Goal: Task Accomplishment & Management: Manage account settings

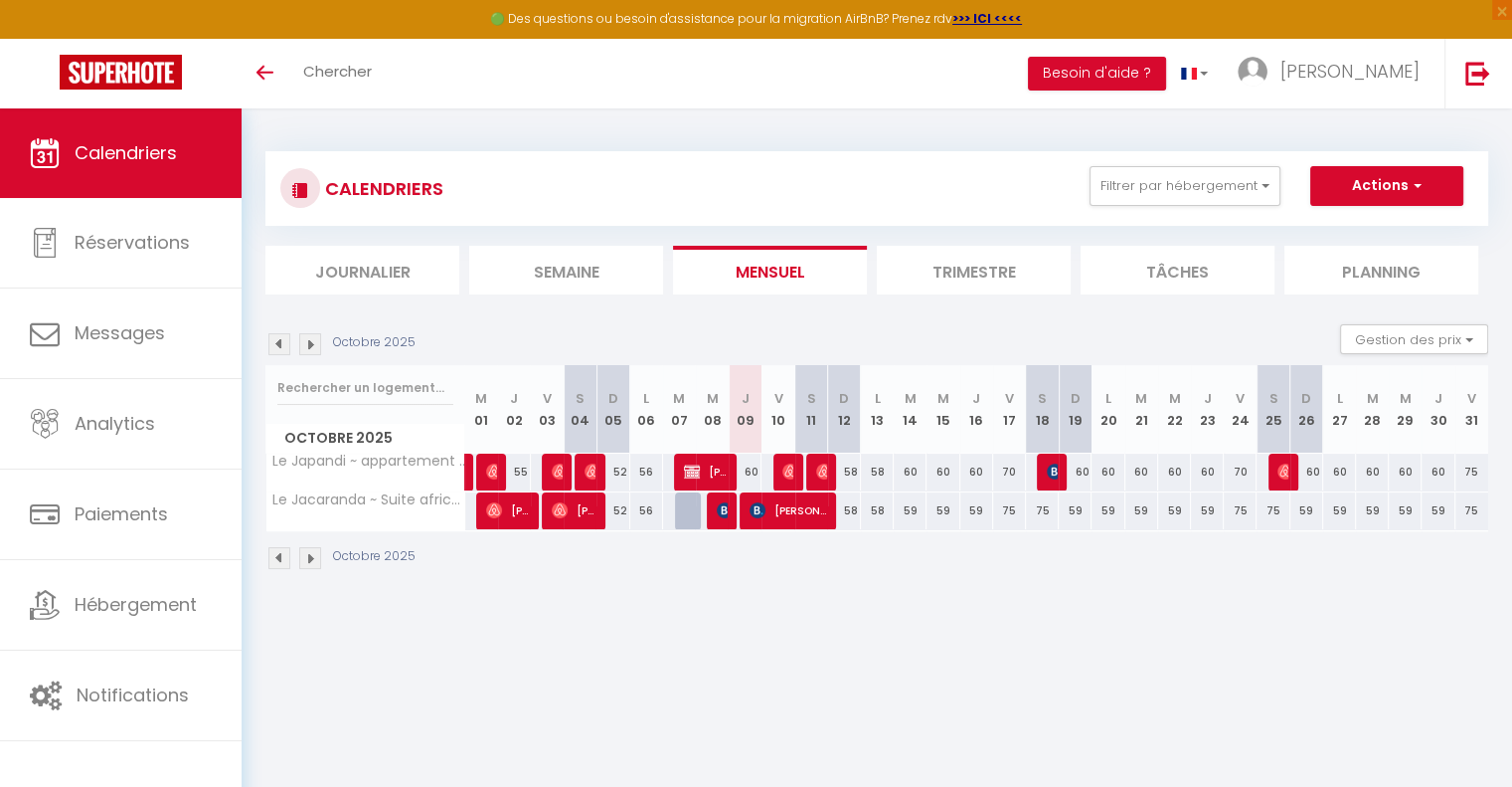
click at [277, 350] on img at bounding box center [280, 344] width 22 height 22
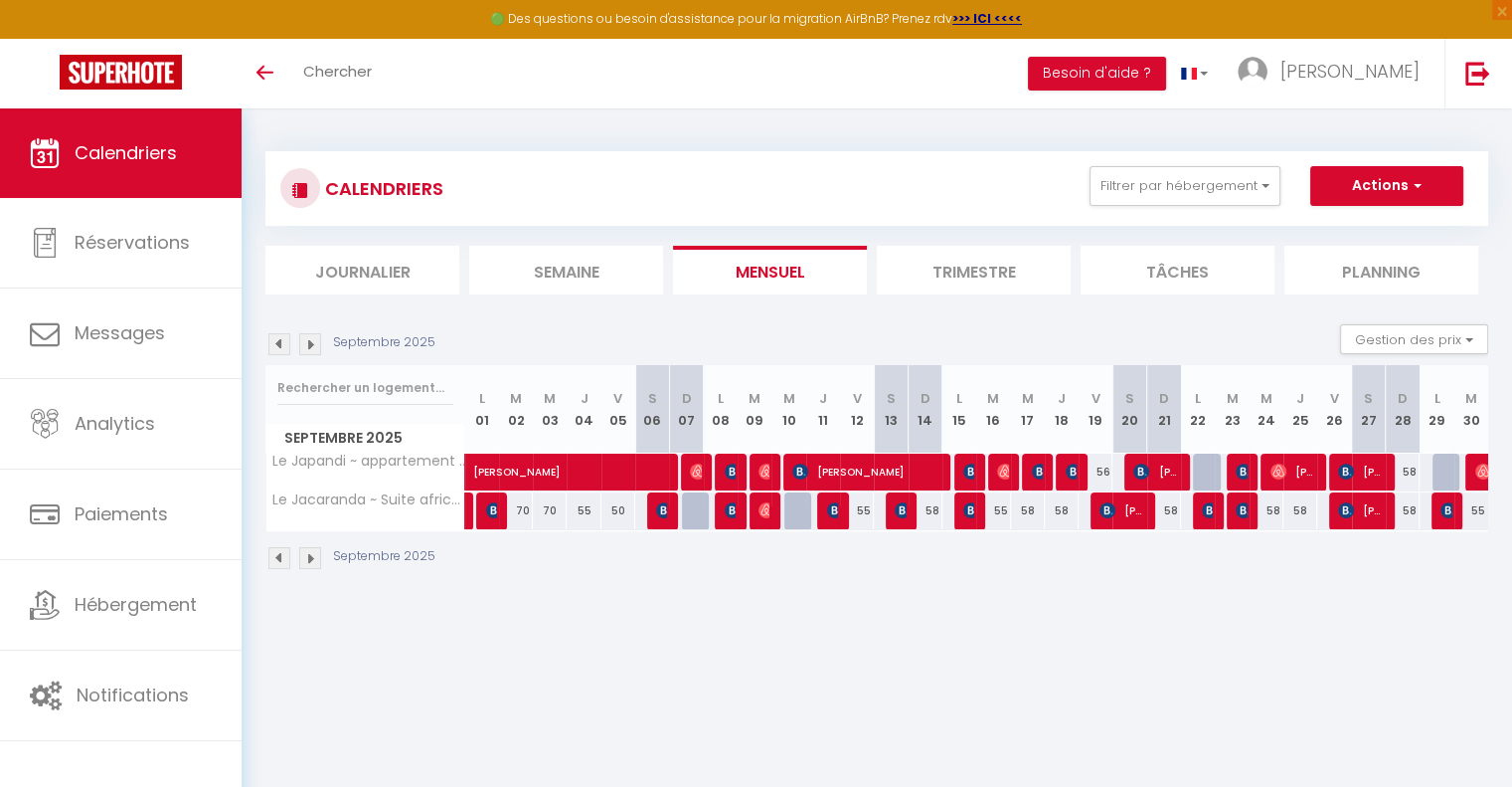
click at [277, 350] on img at bounding box center [280, 344] width 22 height 22
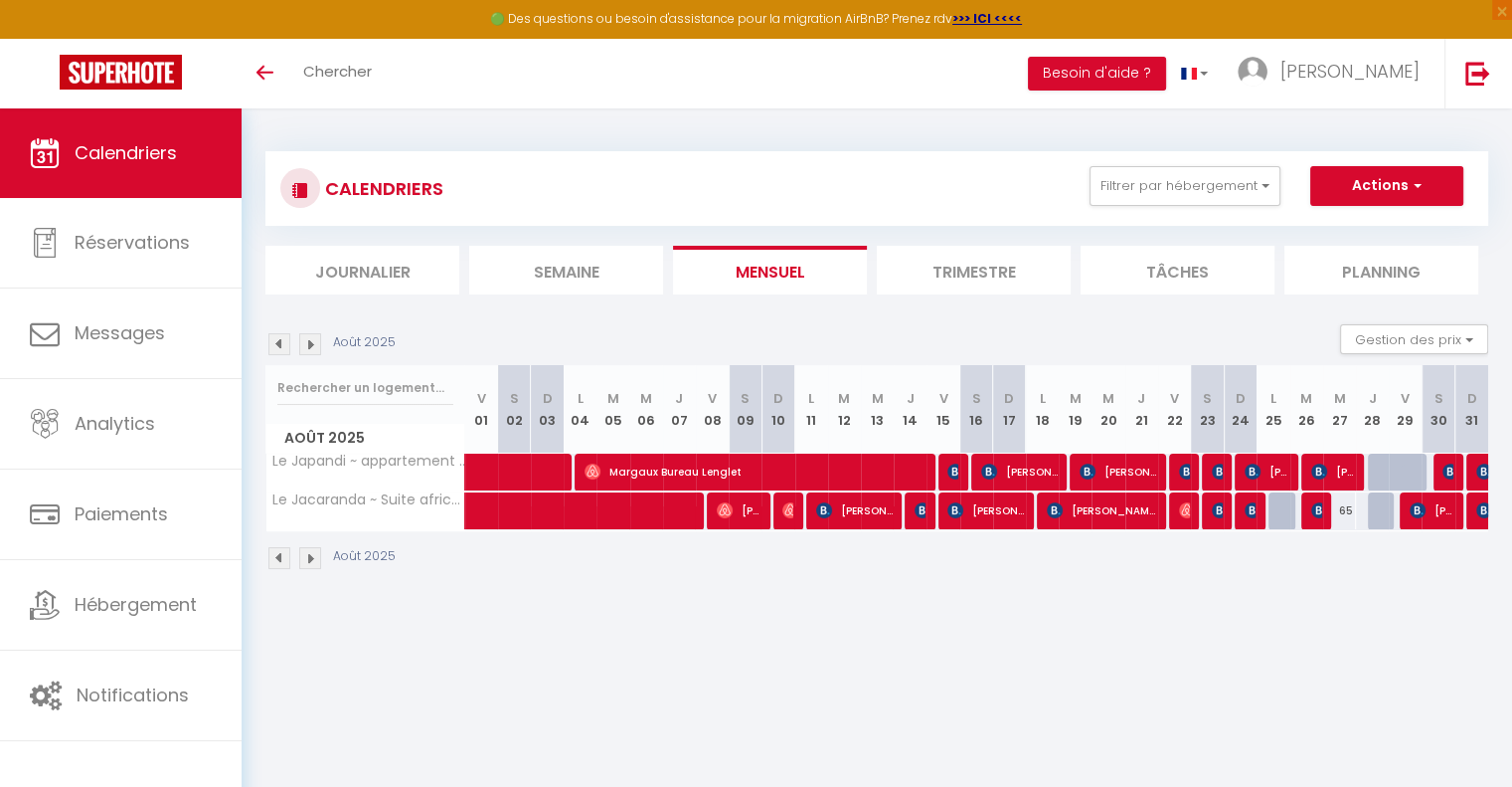
click at [274, 552] on img at bounding box center [280, 558] width 22 height 22
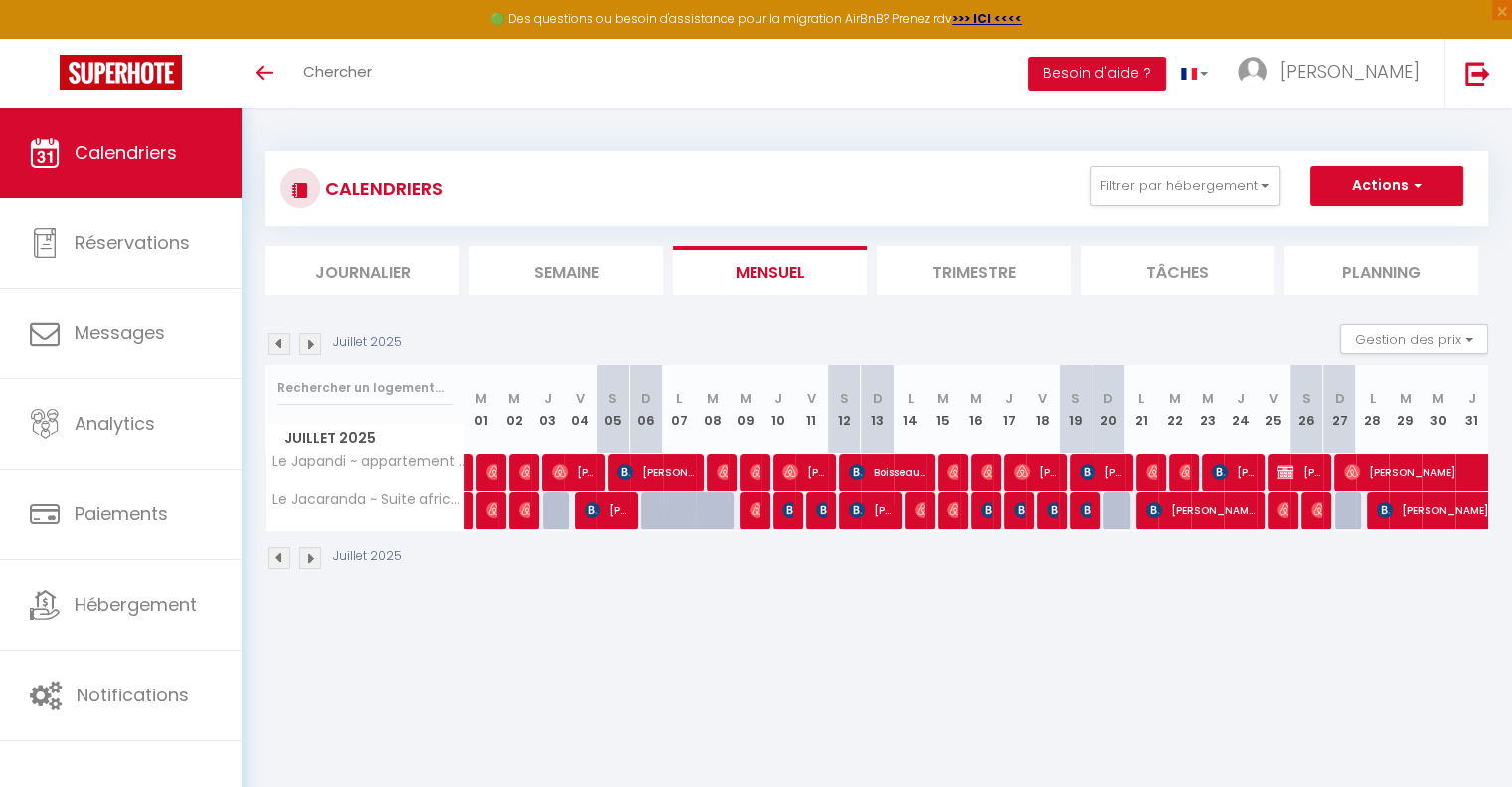
click at [307, 344] on img at bounding box center [310, 344] width 22 height 22
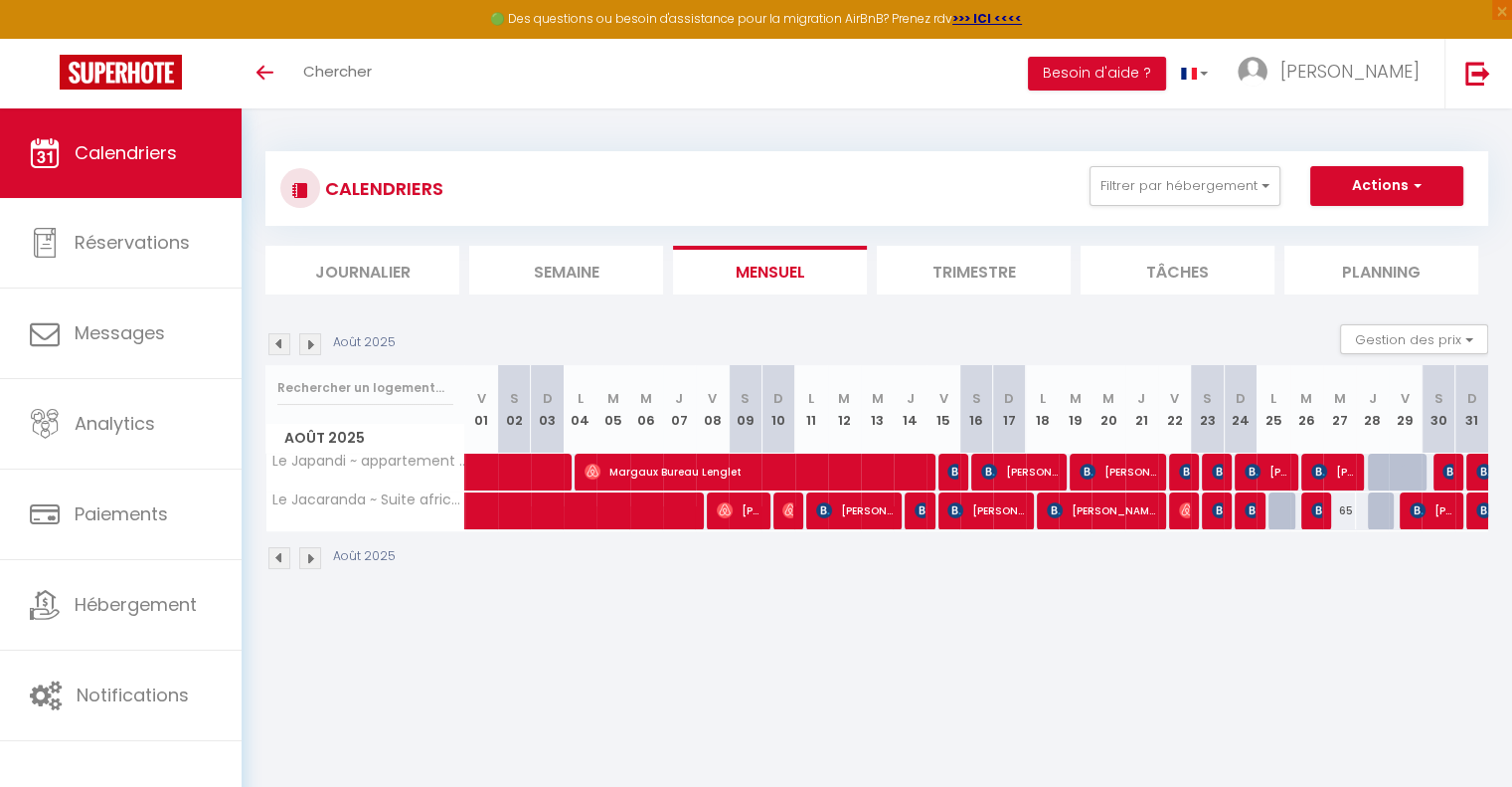
click at [274, 347] on img at bounding box center [280, 344] width 22 height 22
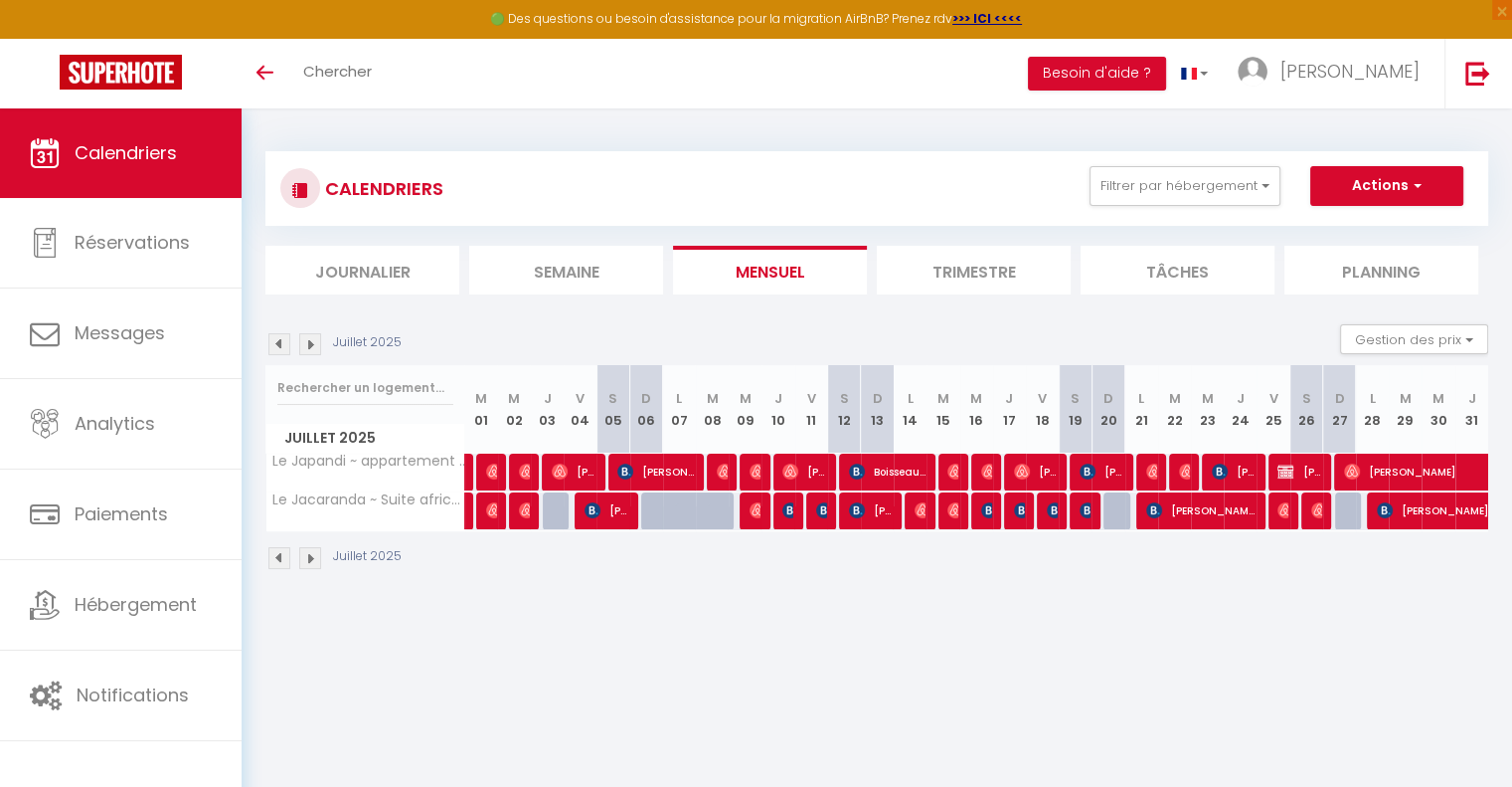
click at [308, 347] on img at bounding box center [310, 344] width 22 height 22
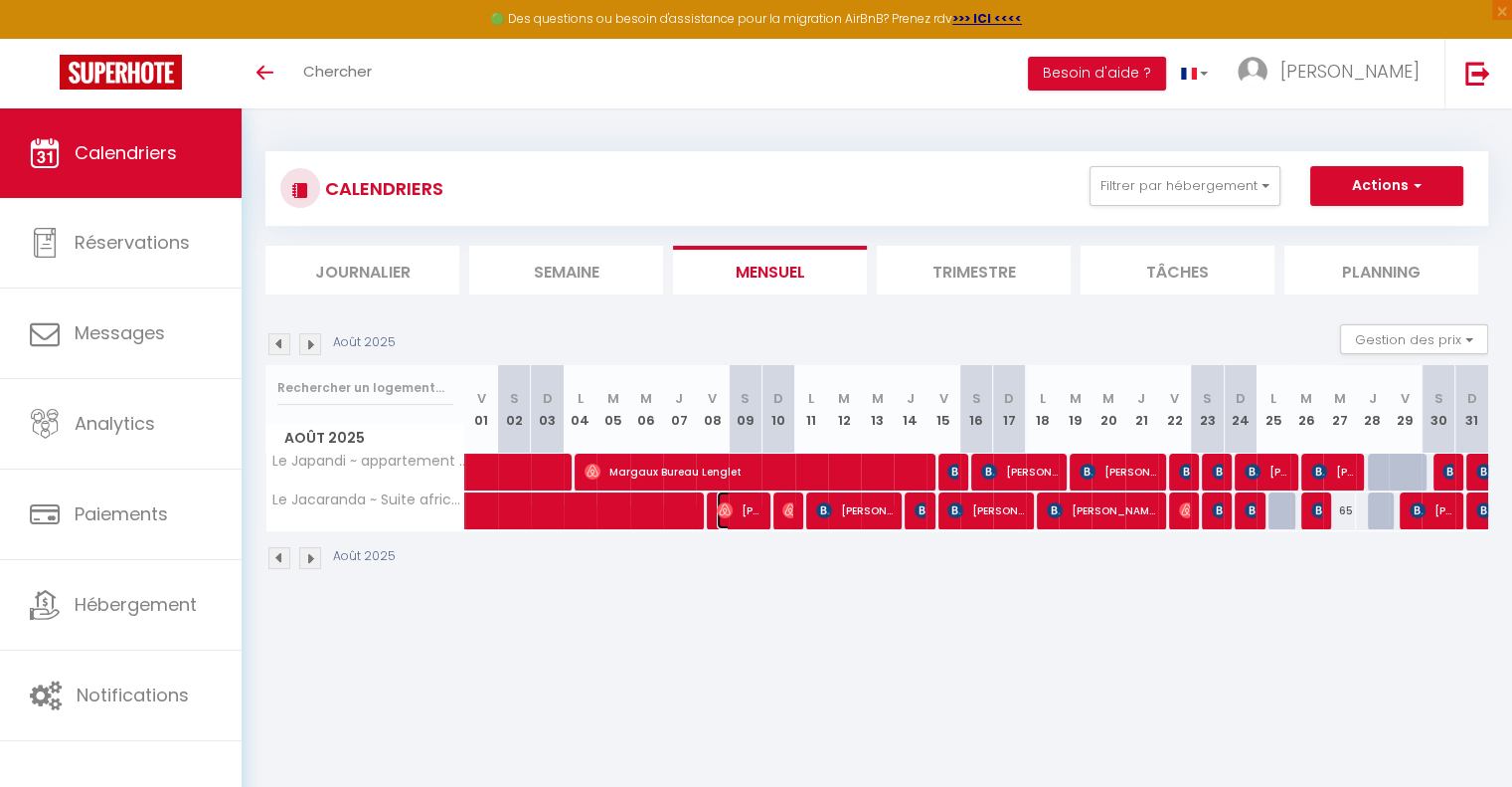
click at [736, 507] on span "[PERSON_NAME]" at bounding box center [739, 510] width 44 height 38
select select "OK"
select select "0"
select select "1"
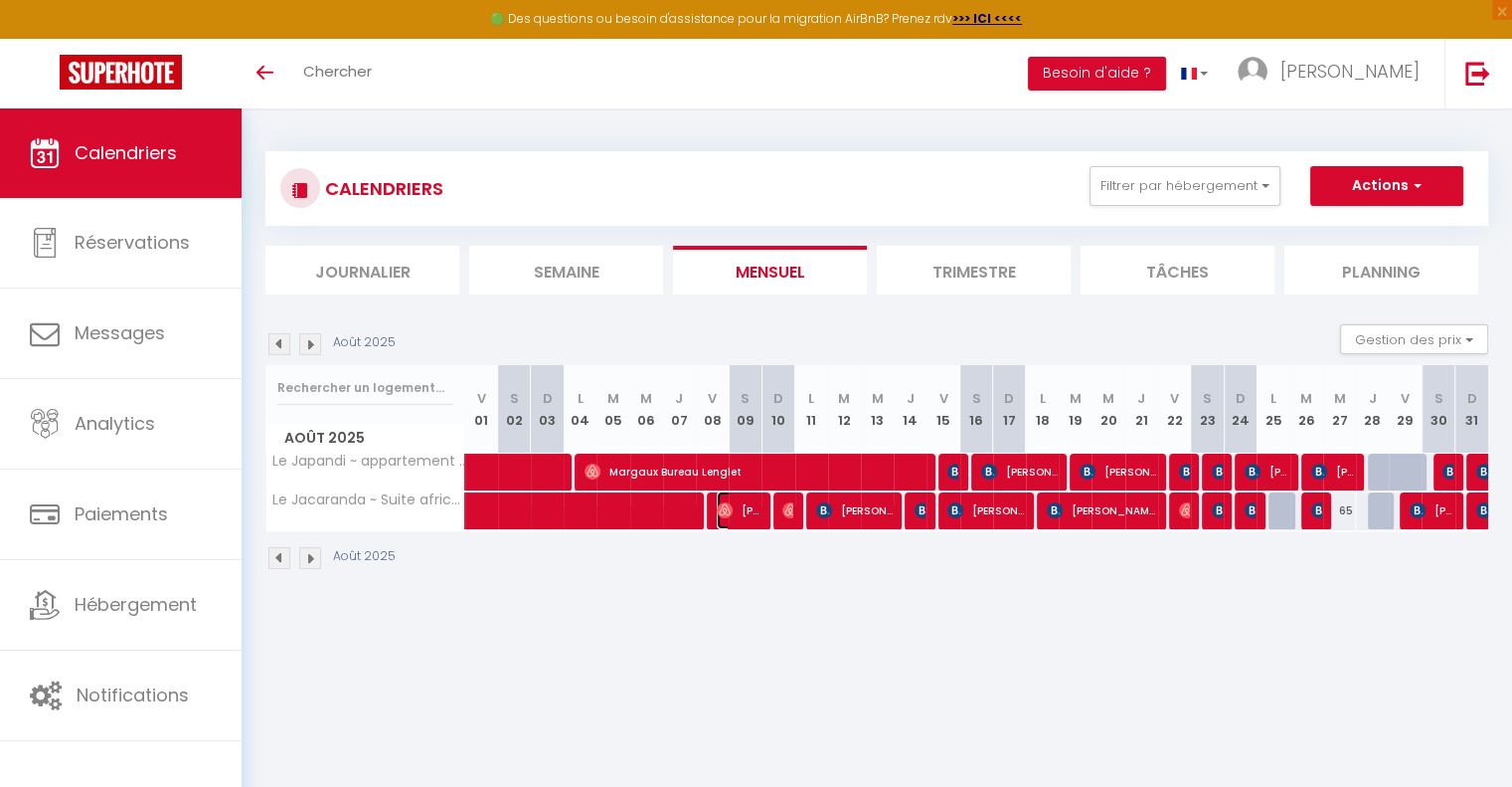
select select "1"
select select
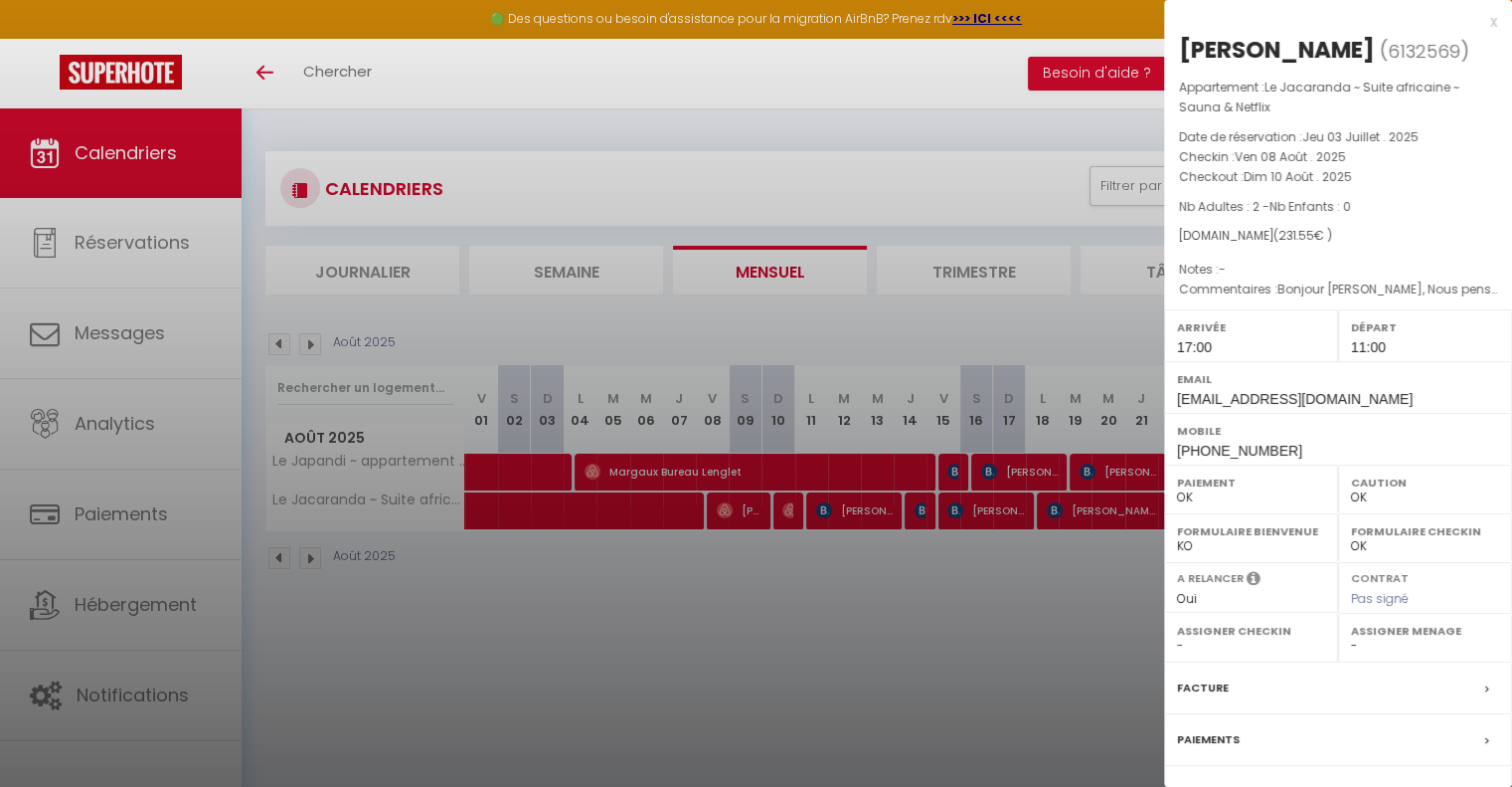
click at [1269, 692] on div "Facture" at bounding box center [1338, 688] width 348 height 52
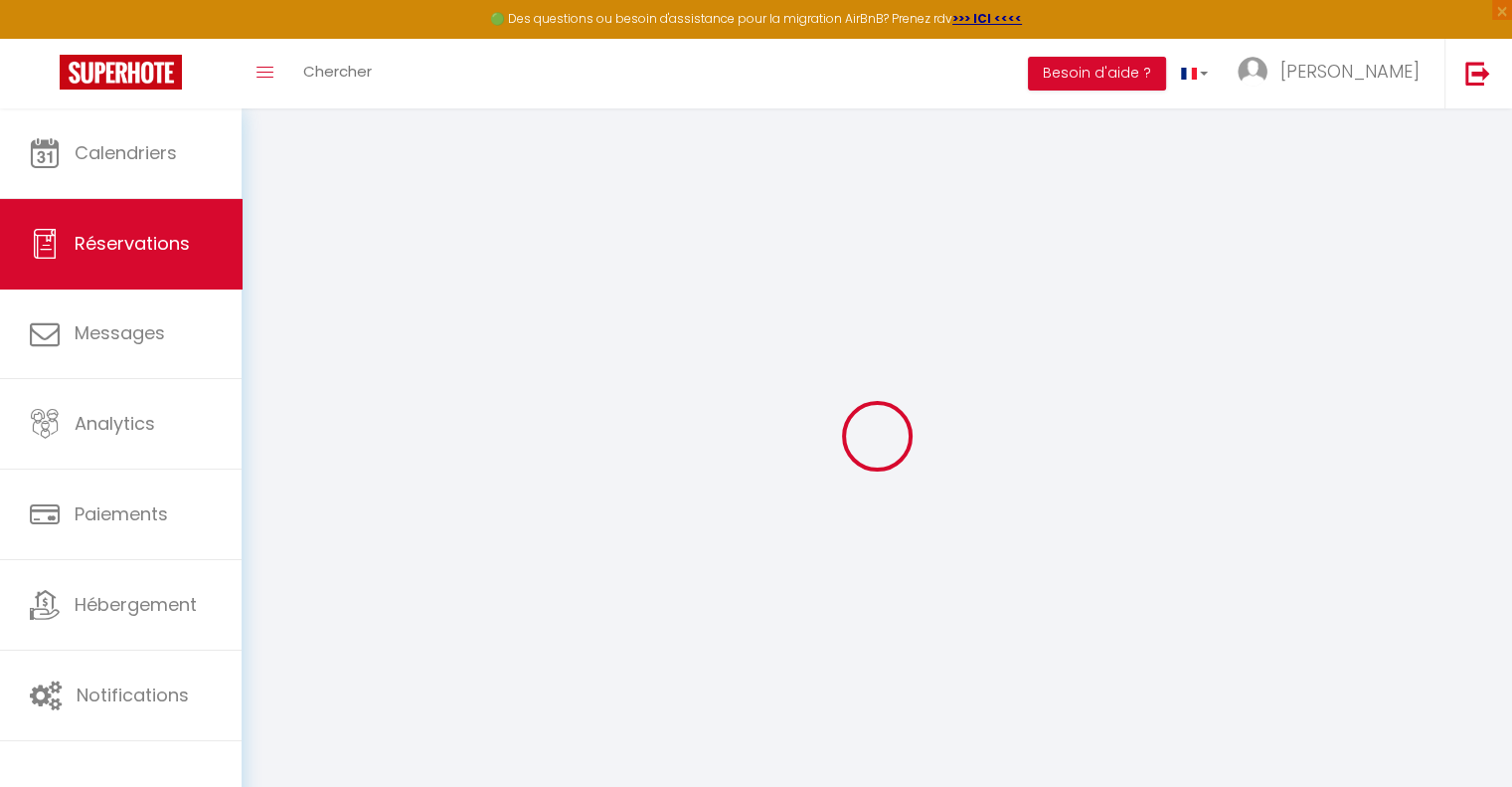
select select "taxes"
select select
checkbox input "false"
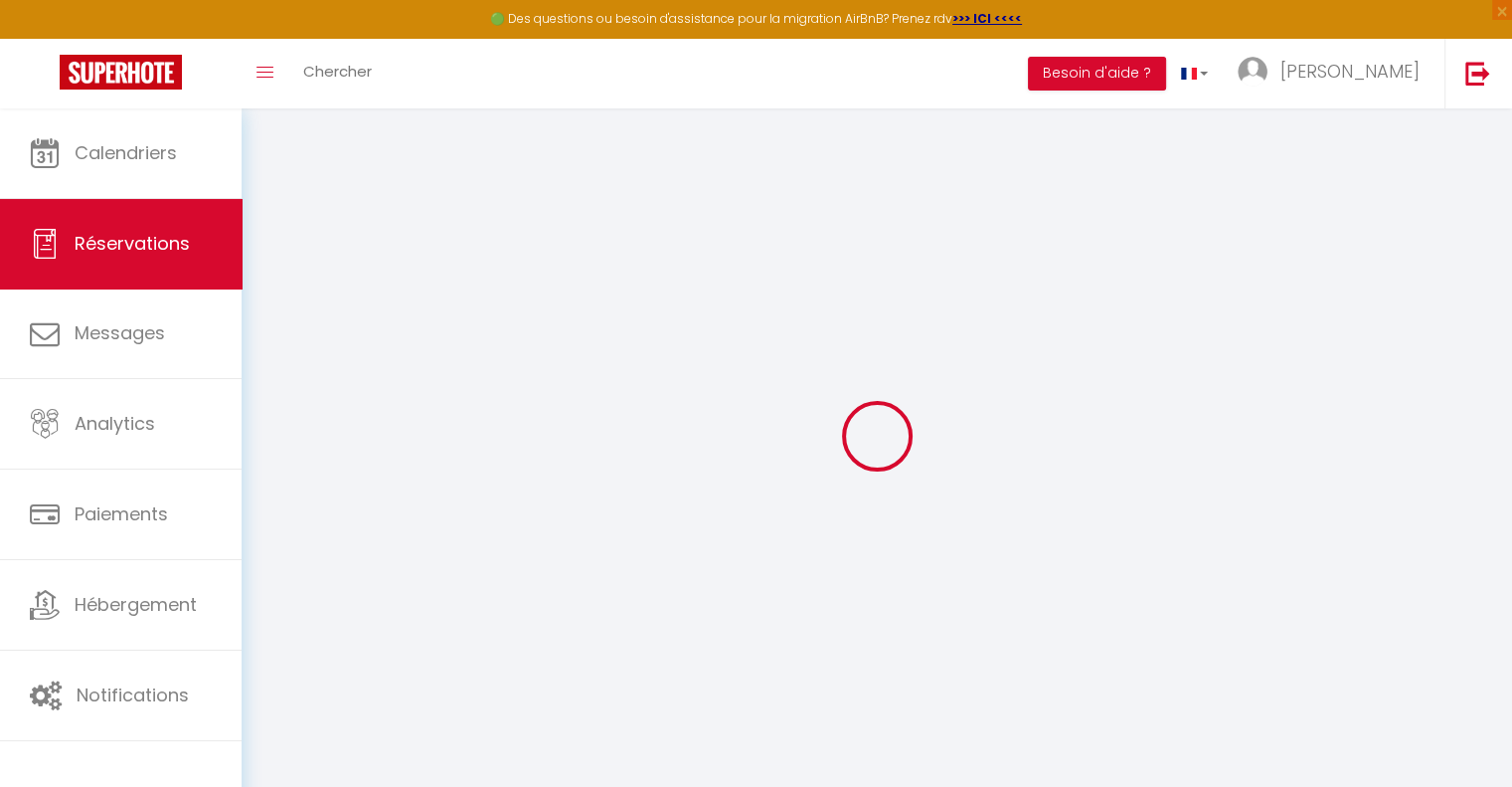
type textarea "Bonjour [PERSON_NAME], Nous pensons arriver vers 17h00. Bonne soirée ! Cordiale…"
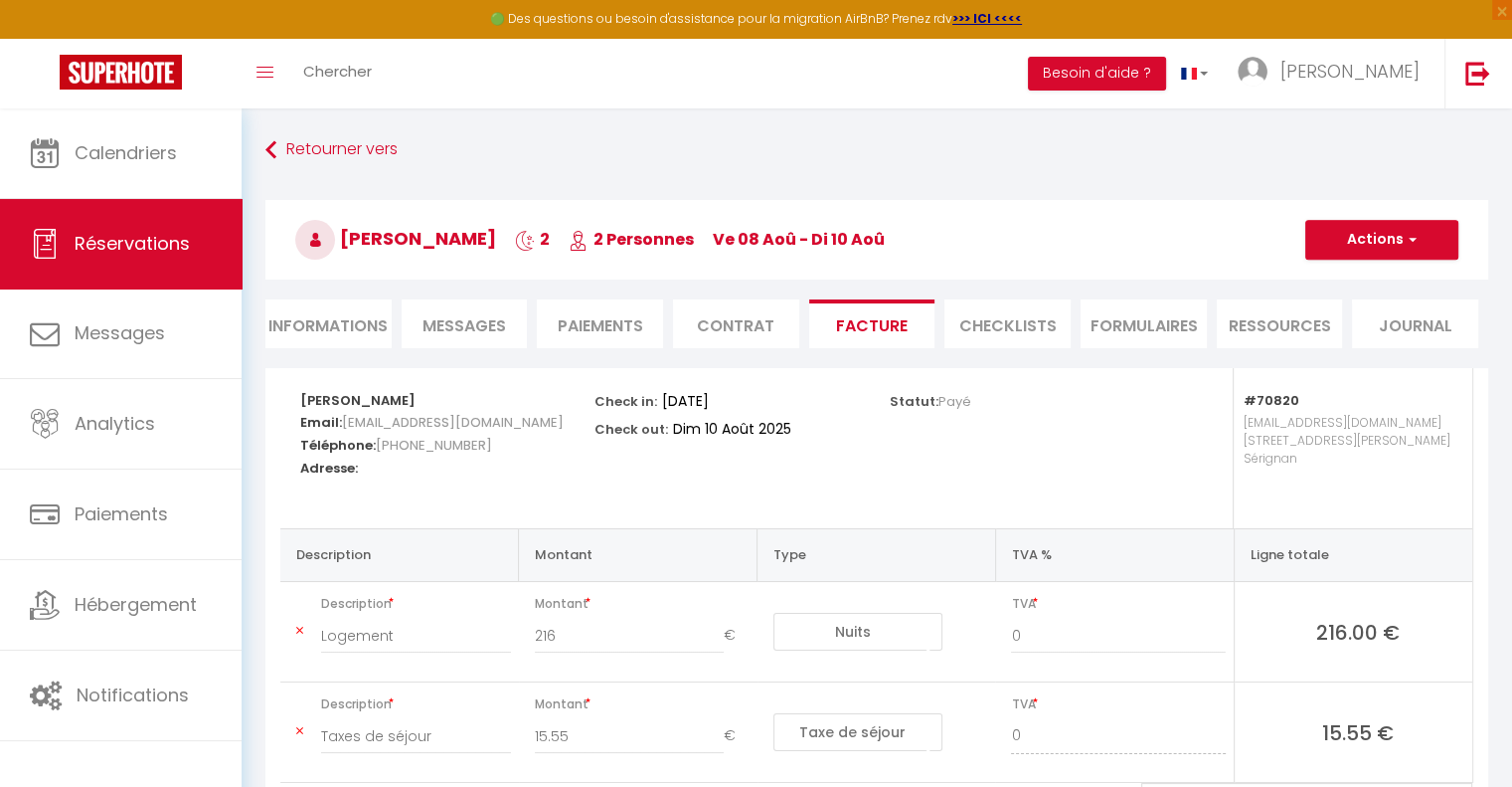
scroll to position [129, 0]
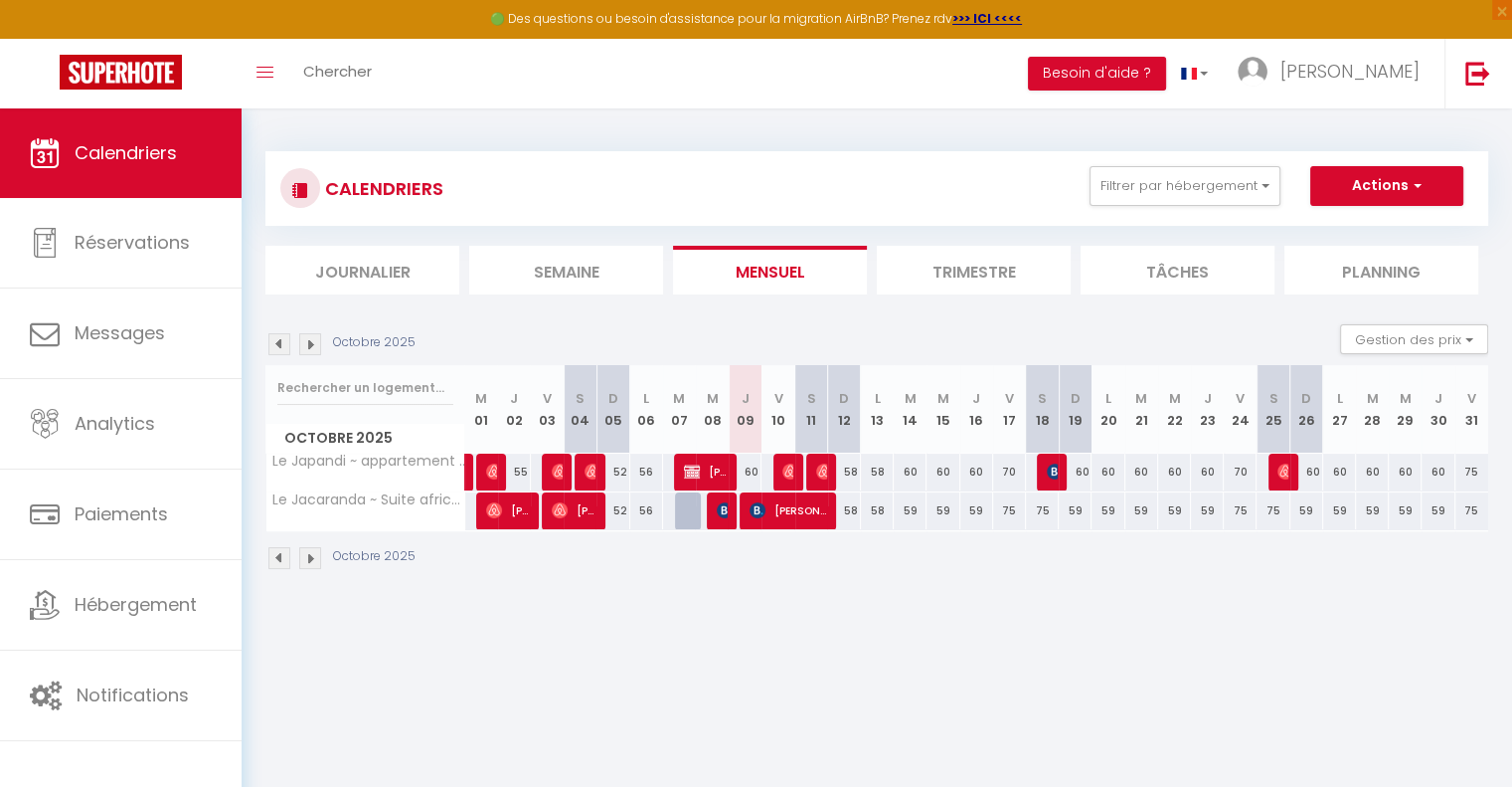
click at [275, 343] on img at bounding box center [280, 344] width 22 height 22
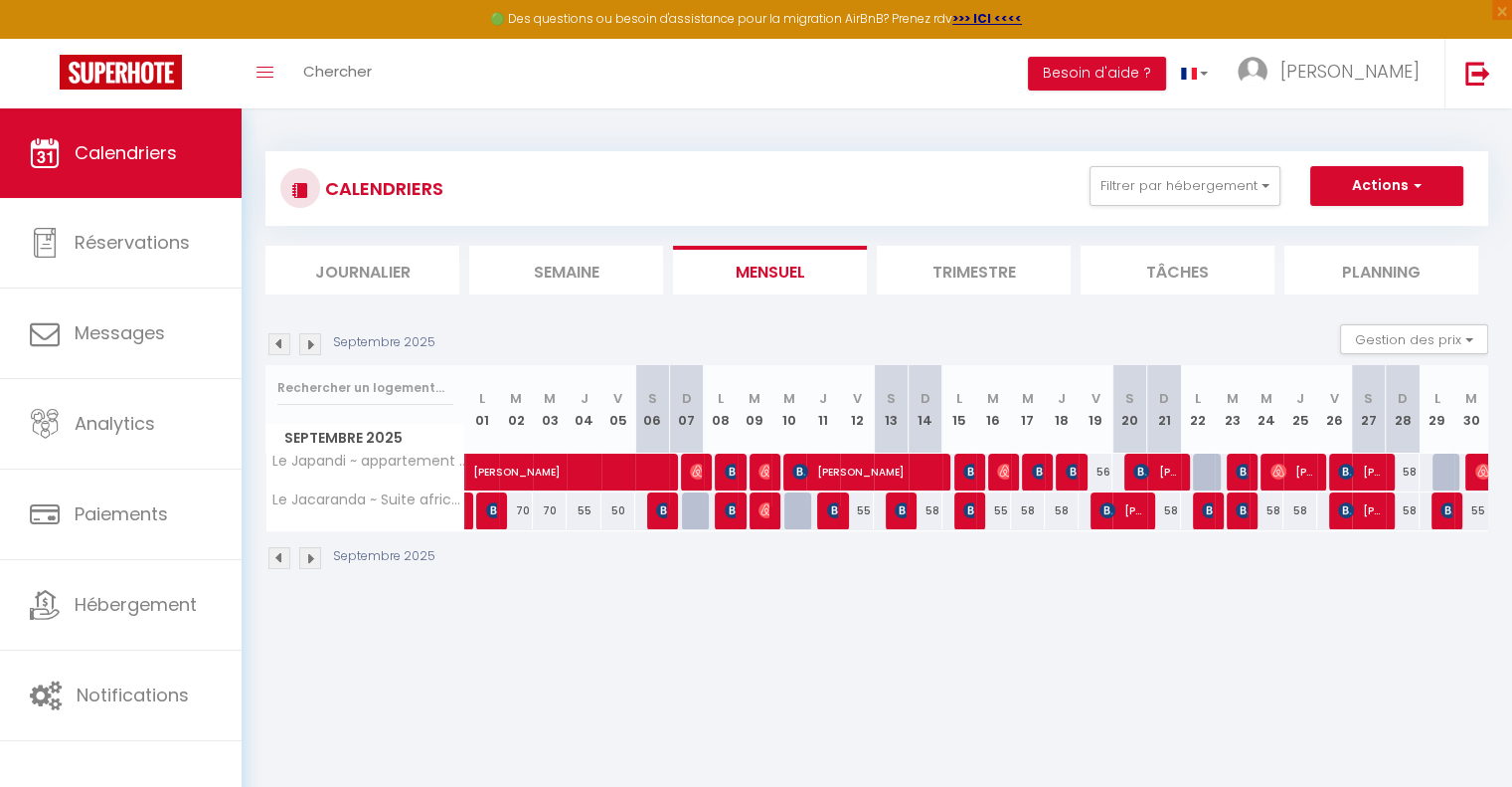
click at [275, 343] on img at bounding box center [280, 344] width 22 height 22
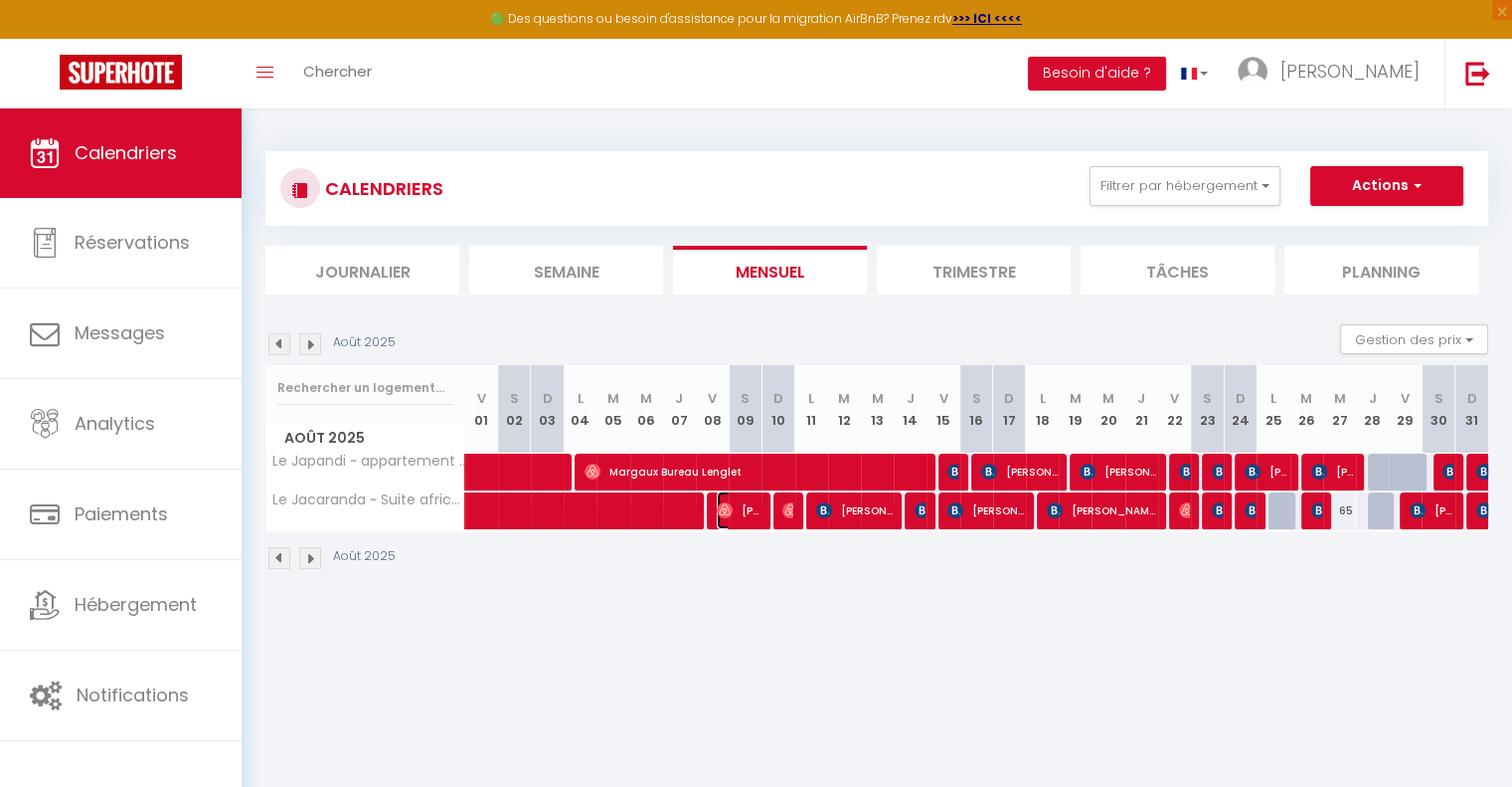
click at [743, 511] on span "[PERSON_NAME]" at bounding box center [739, 510] width 44 height 38
select select "OK"
select select "0"
select select "1"
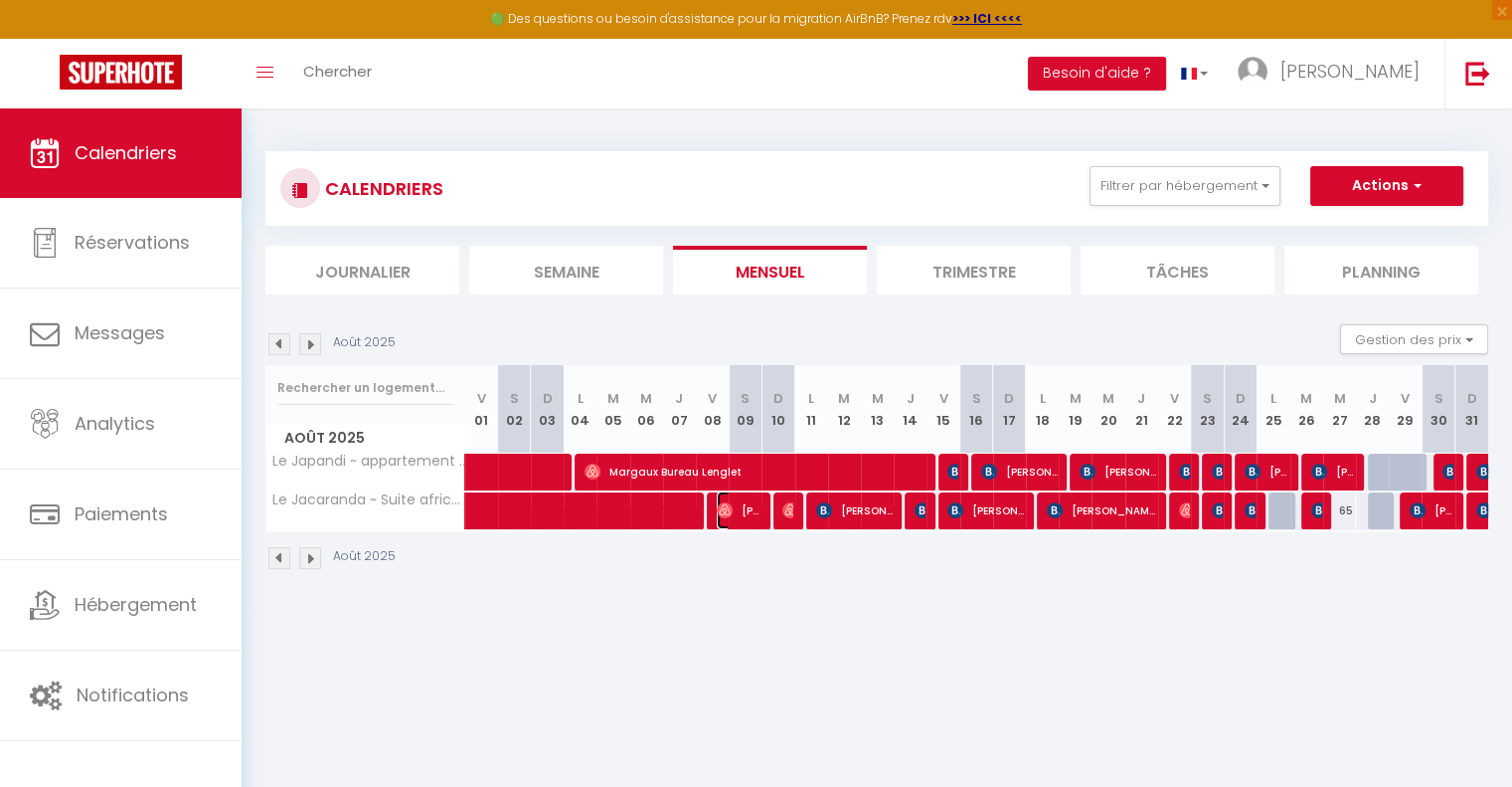
select select "1"
select select
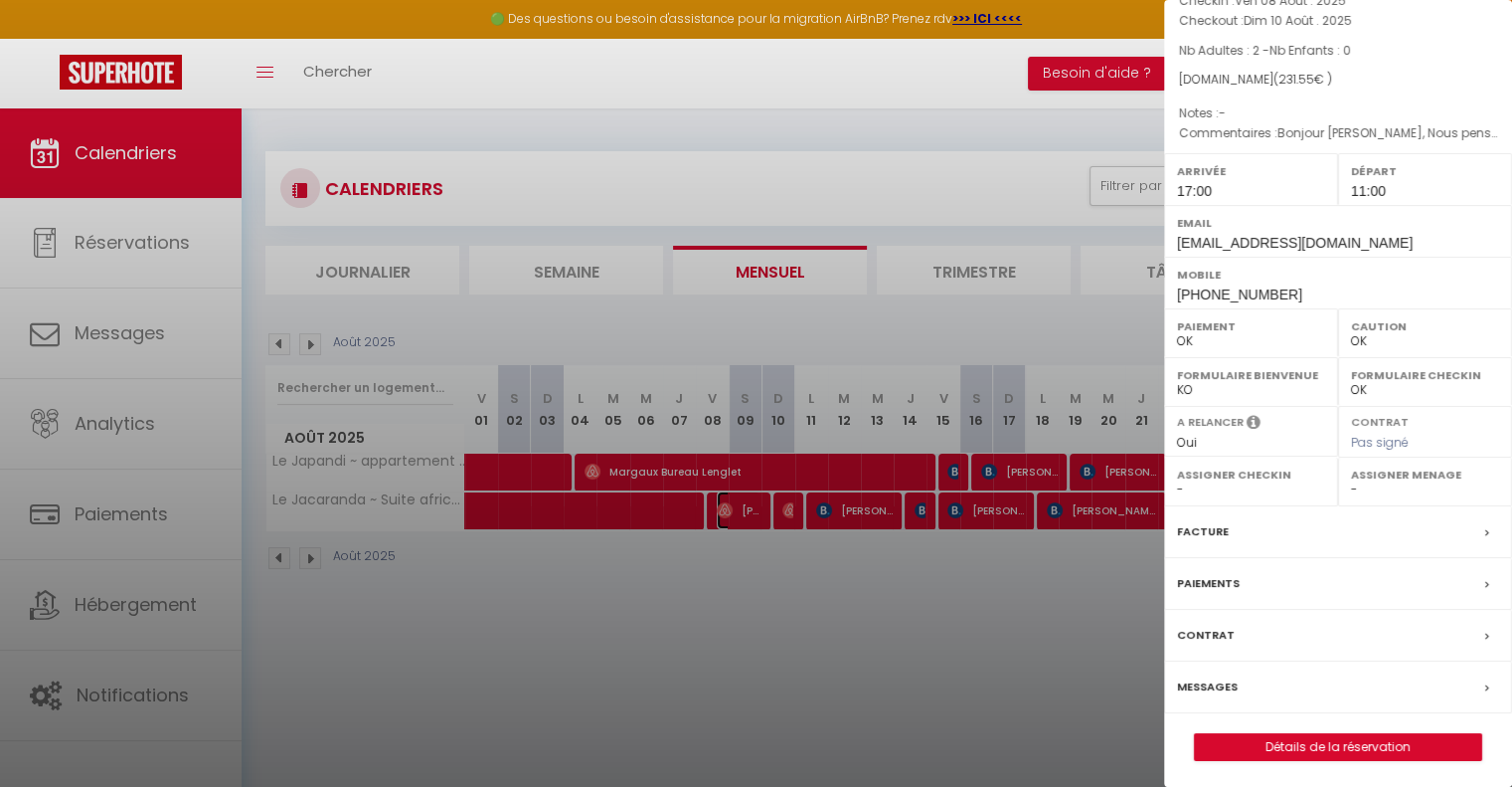
scroll to position [156, 0]
click at [1070, 648] on div at bounding box center [756, 394] width 1512 height 787
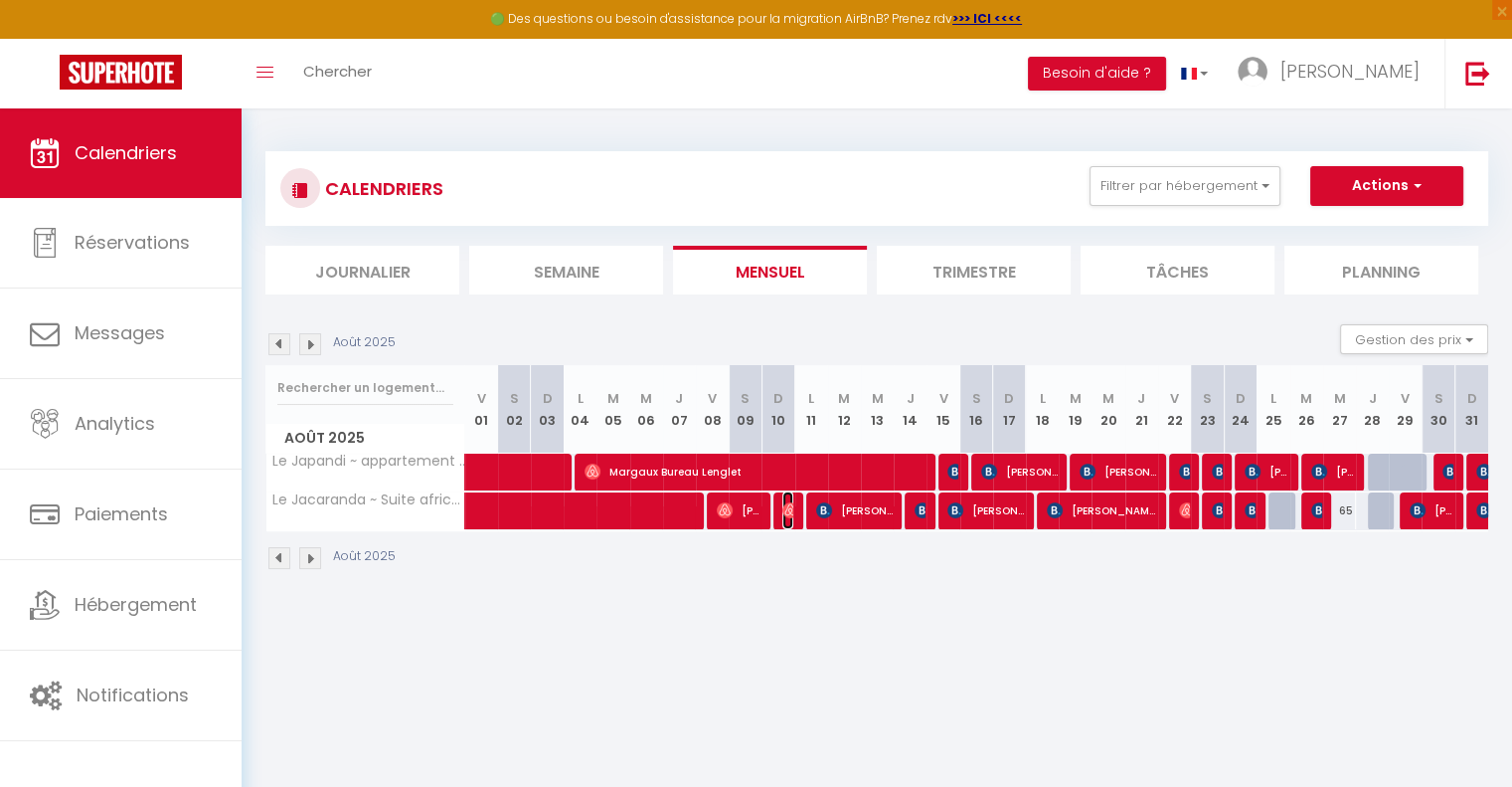
click at [788, 504] on img at bounding box center [791, 510] width 16 height 16
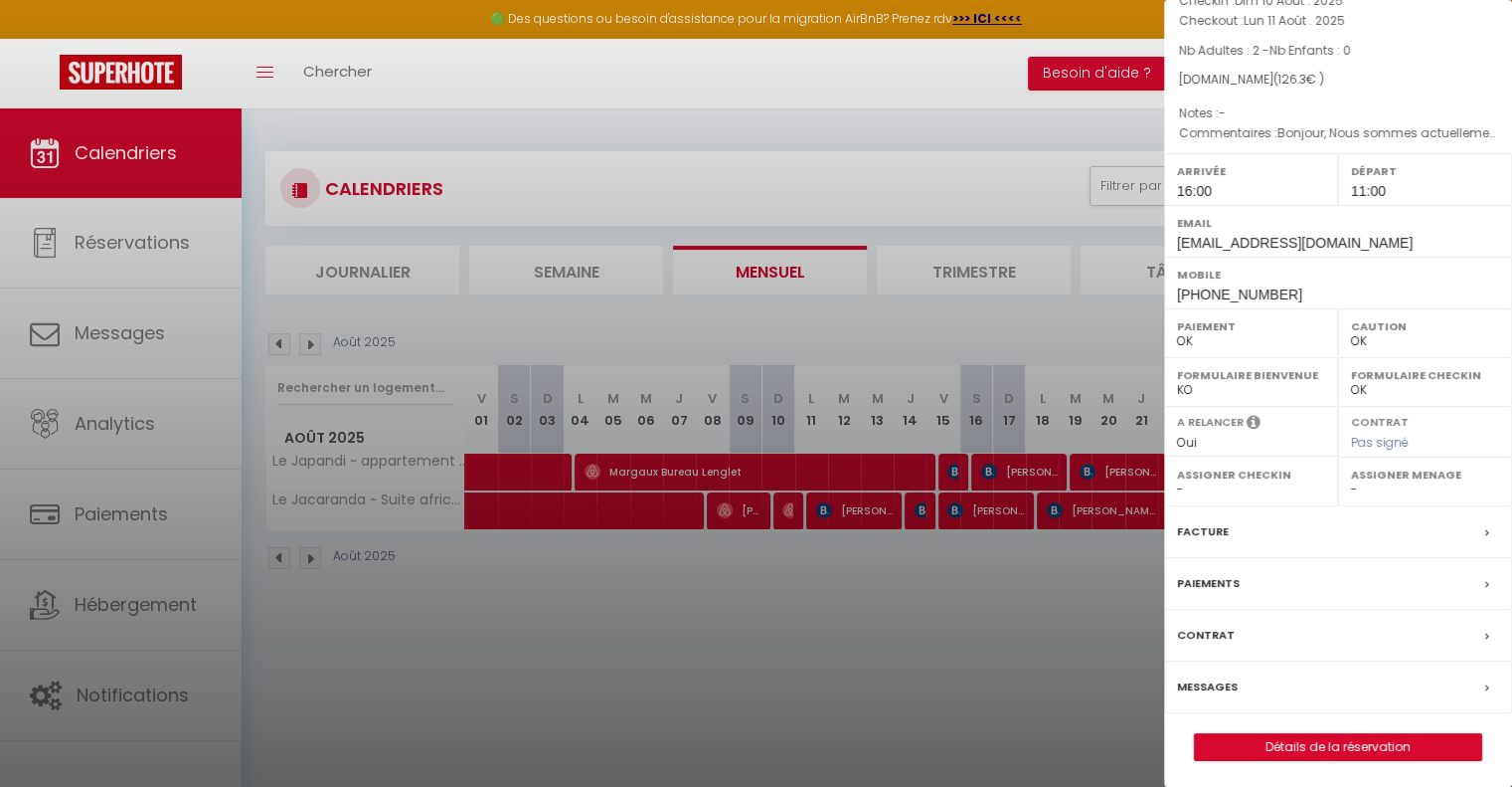
click at [1246, 588] on div "Paiements" at bounding box center [1338, 584] width 348 height 52
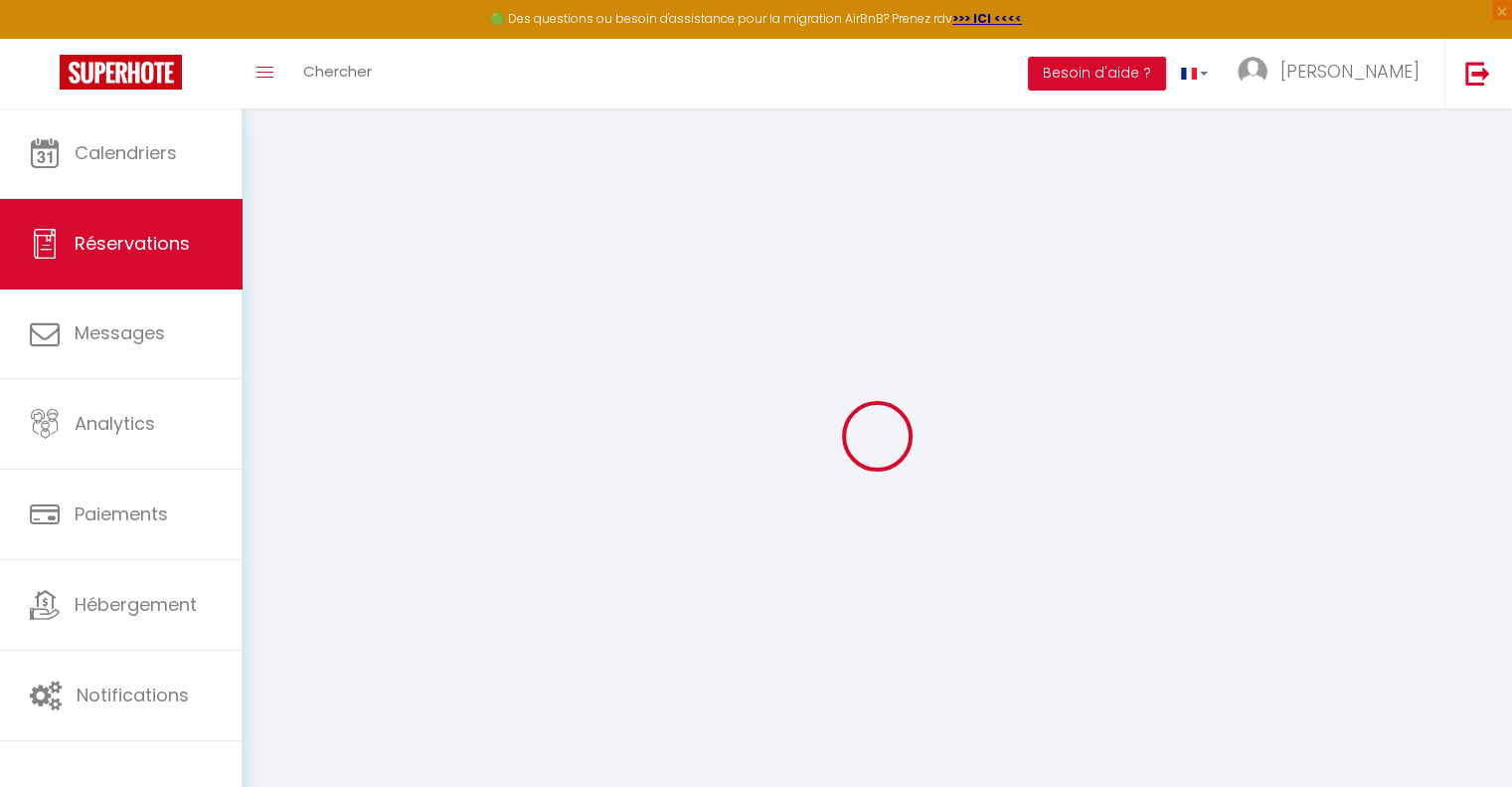
select select
checkbox input "false"
type textarea "Bonjour, Nous sommes actuellement dans le coin pour la journée, Est ce possible…"
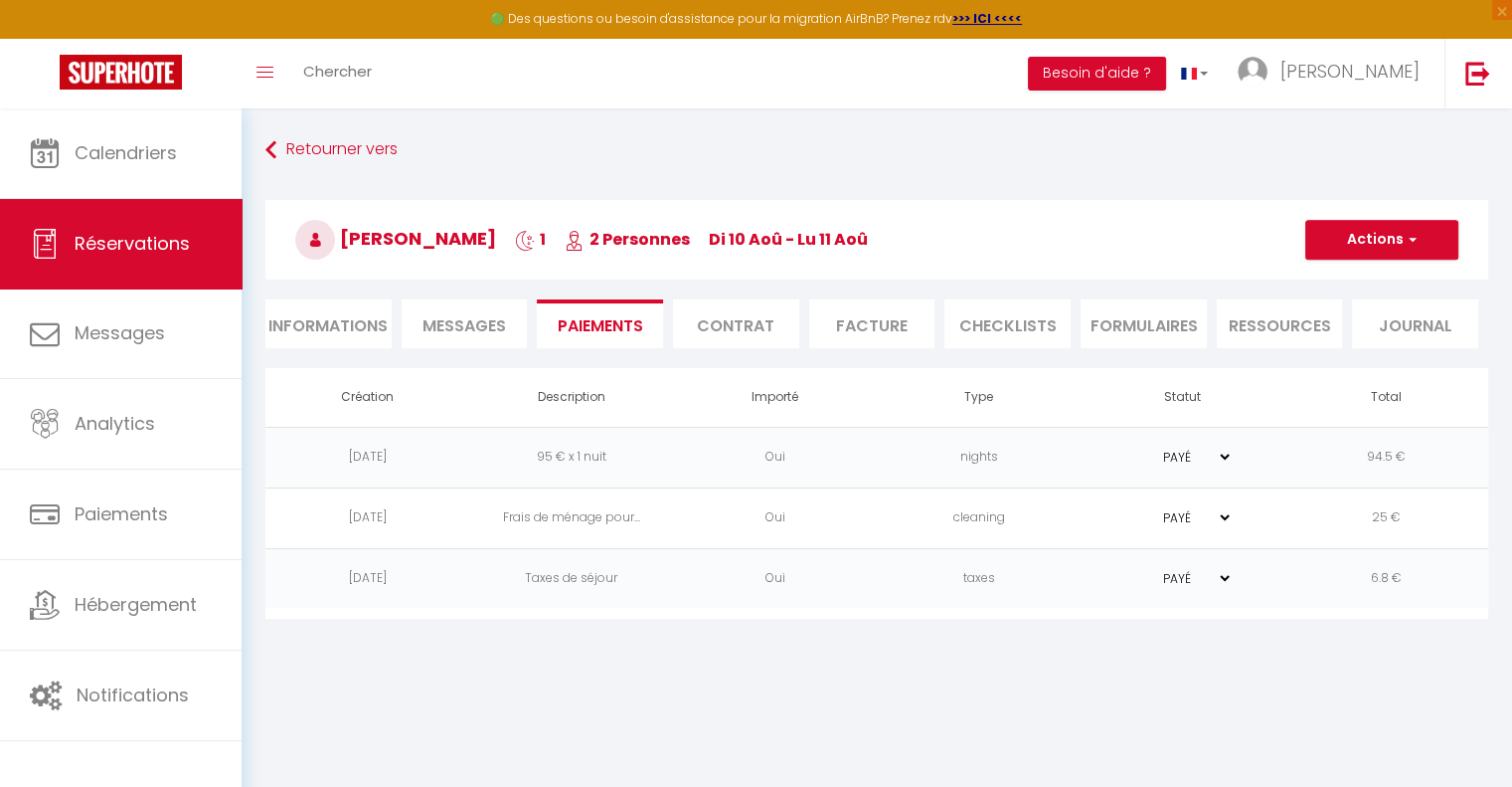
click at [1226, 456] on select "PAYÉ EN ATTENTE" at bounding box center [1183, 456] width 100 height 19
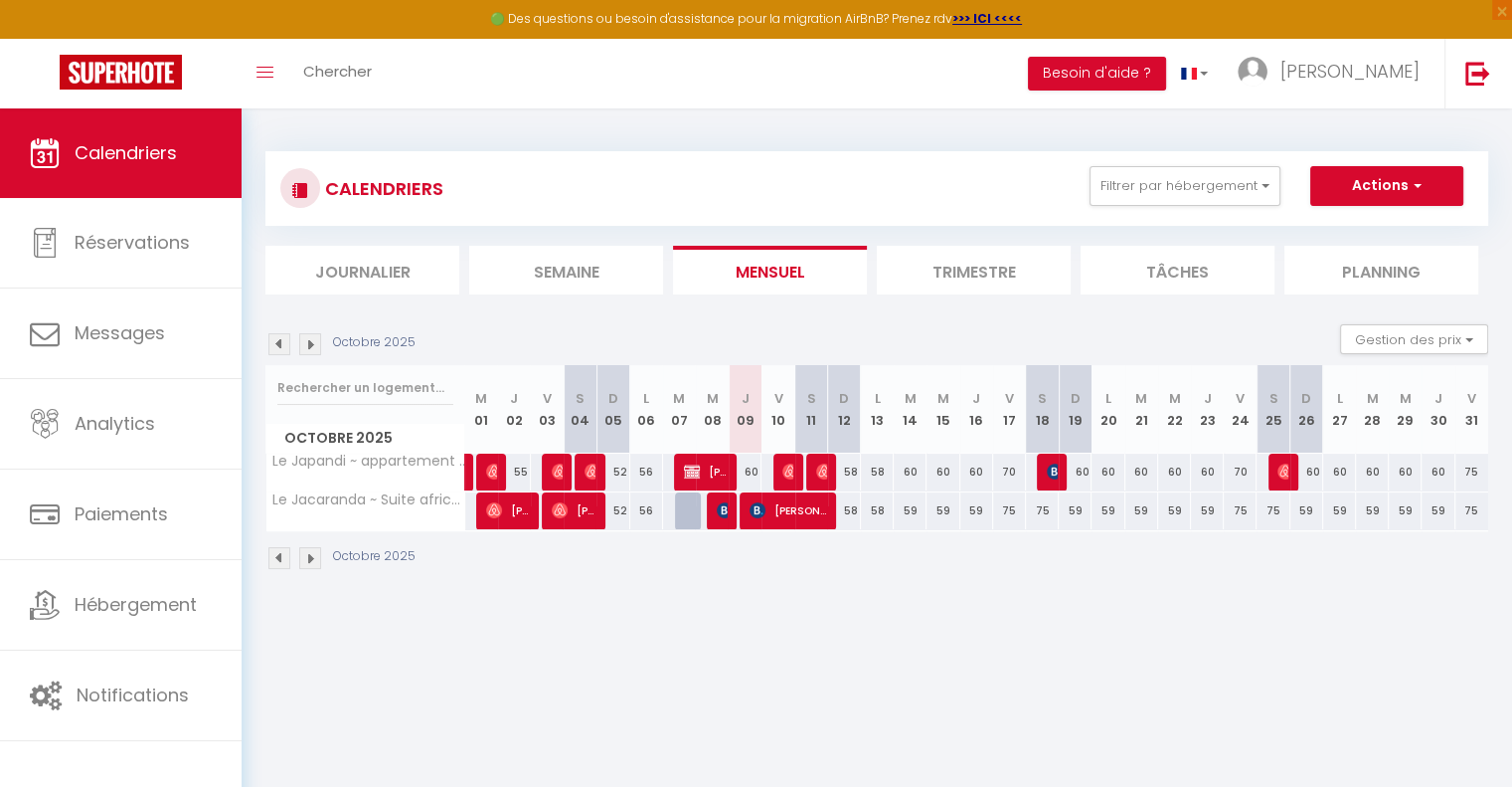
click at [273, 343] on img at bounding box center [280, 344] width 22 height 22
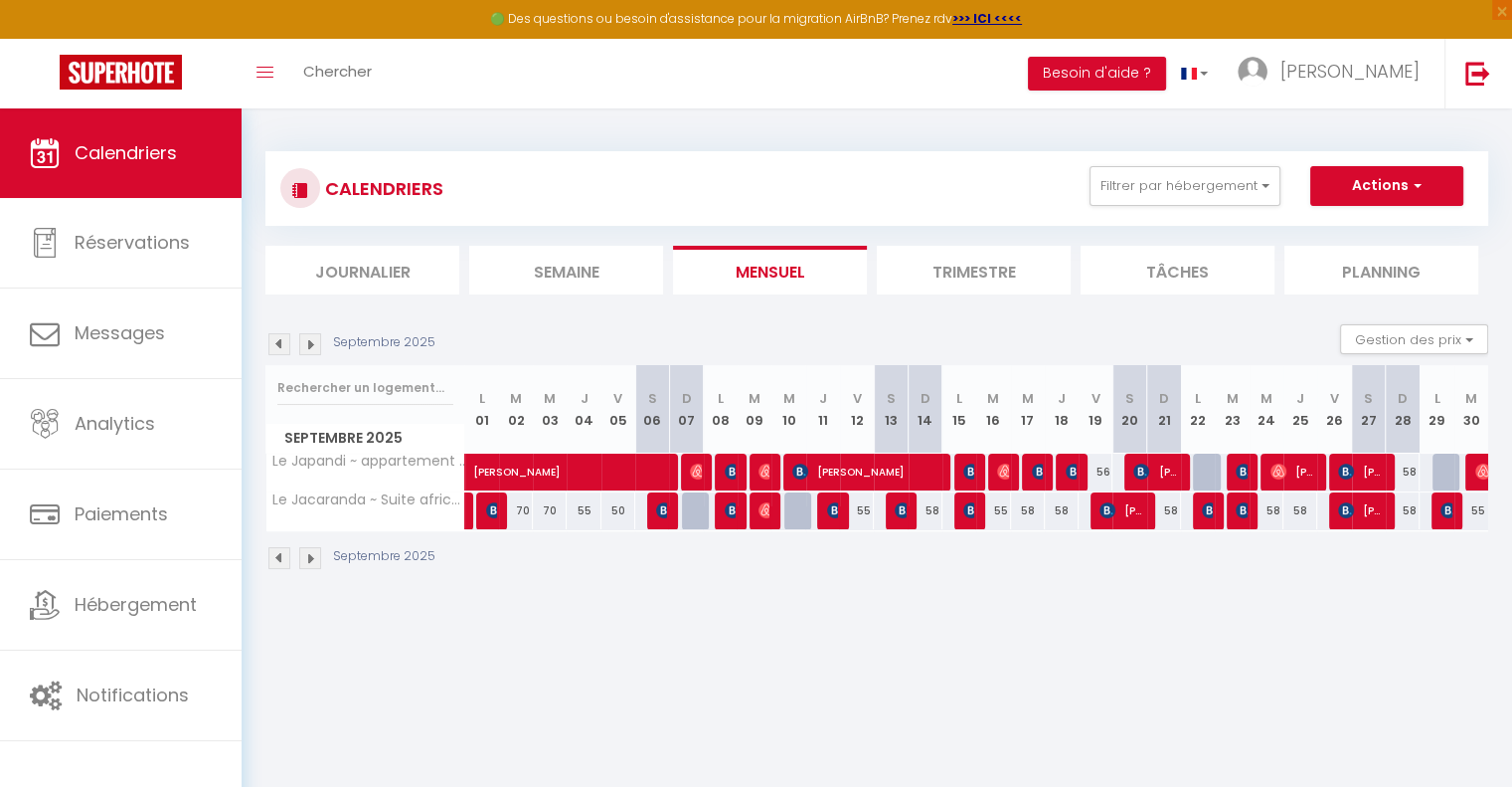
click at [273, 343] on img at bounding box center [280, 344] width 22 height 22
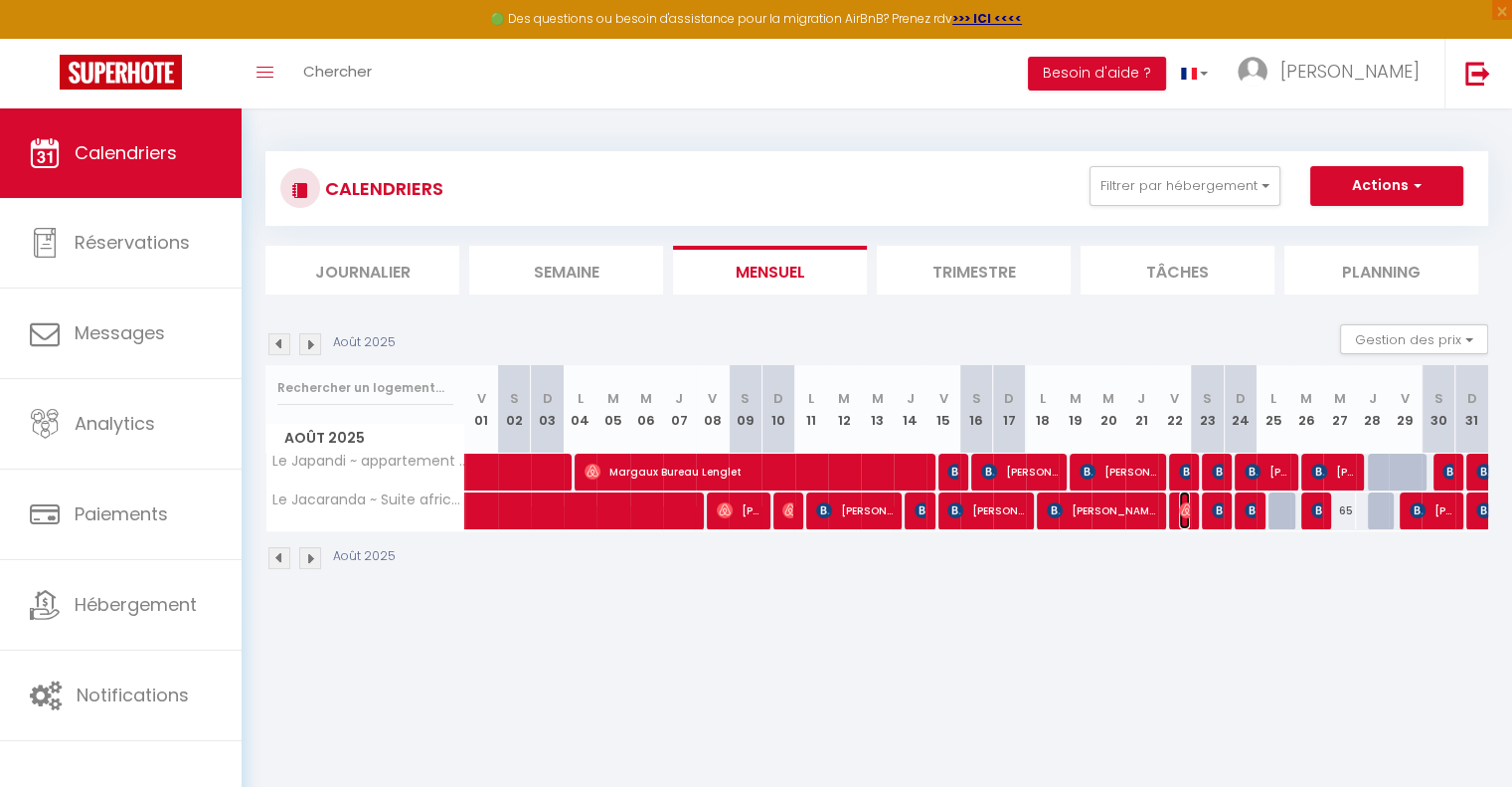
click at [1183, 514] on img at bounding box center [1187, 510] width 16 height 16
select select "OK"
select select "1"
select select "0"
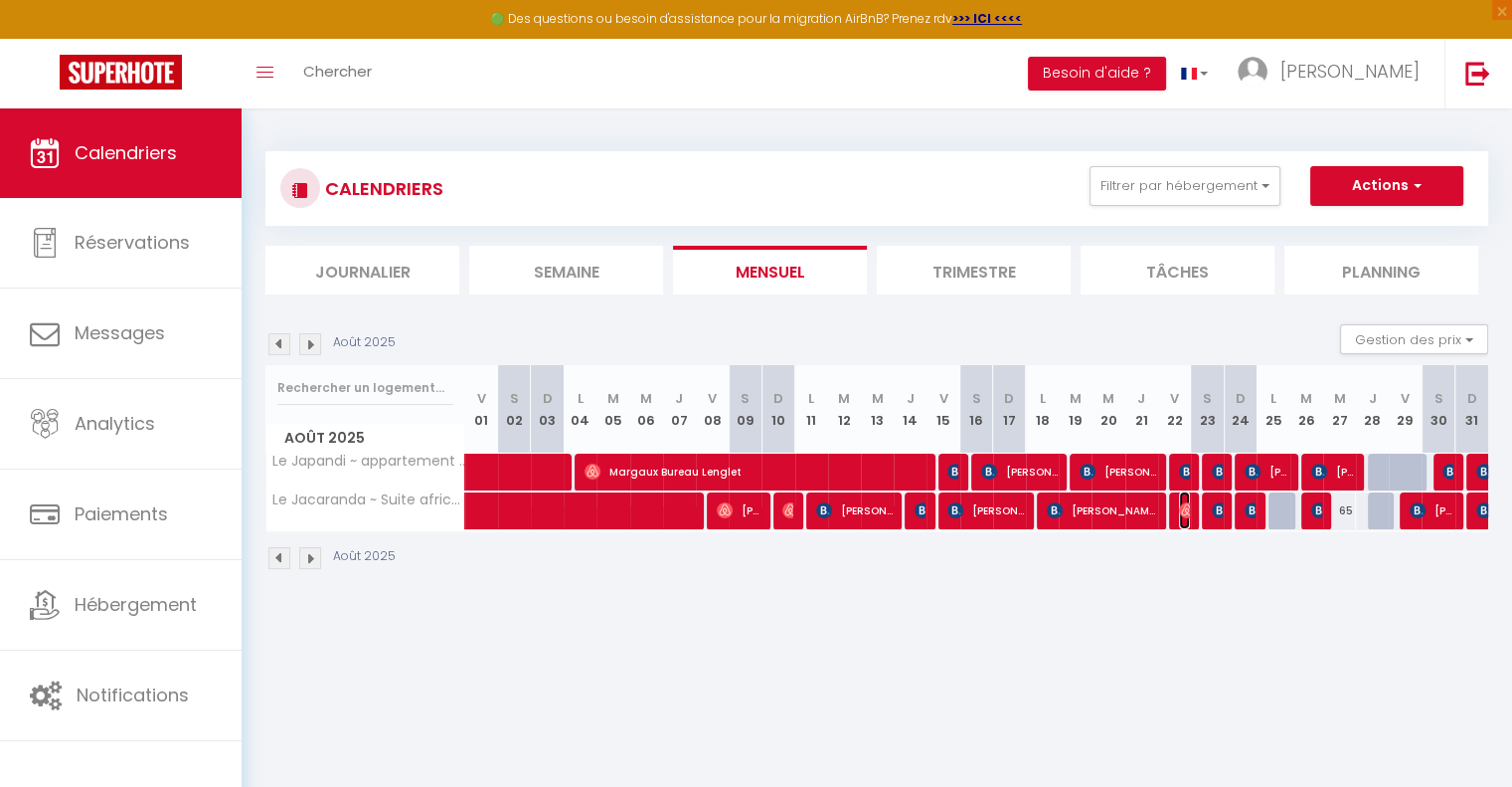
select select "1"
select select
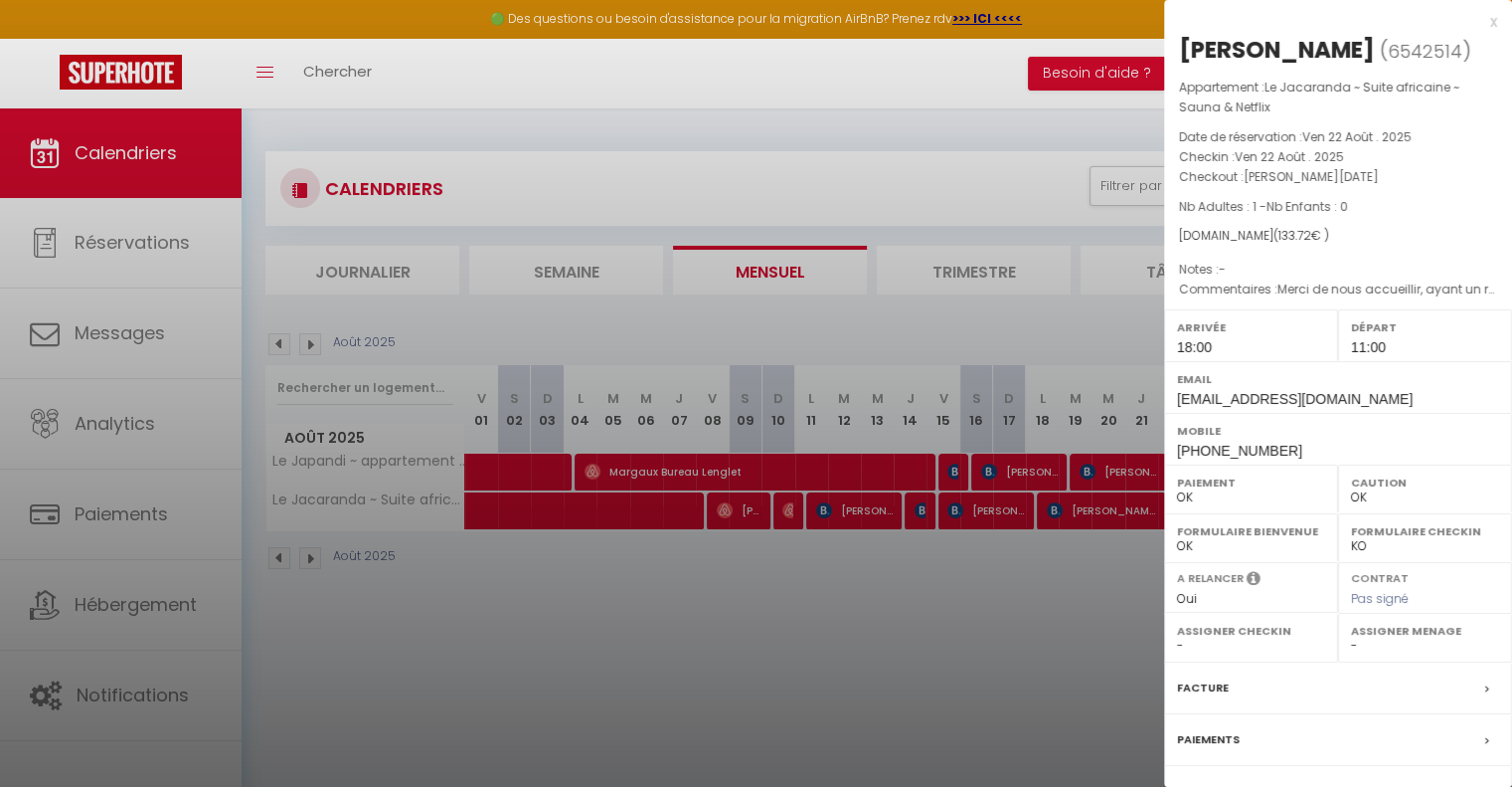
click at [1476, 23] on div "x" at bounding box center [1331, 22] width 333 height 24
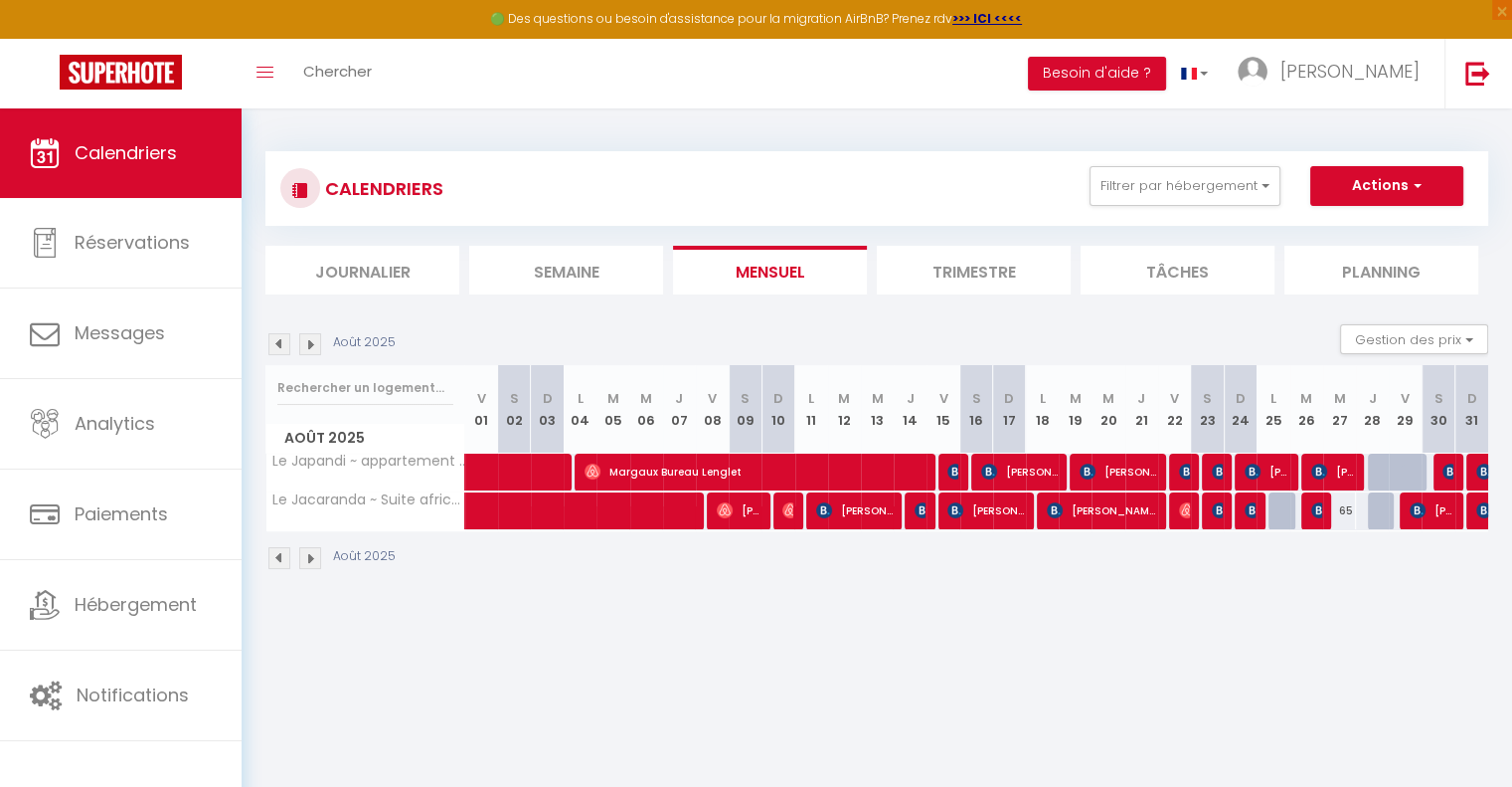
click at [302, 561] on img at bounding box center [310, 558] width 22 height 22
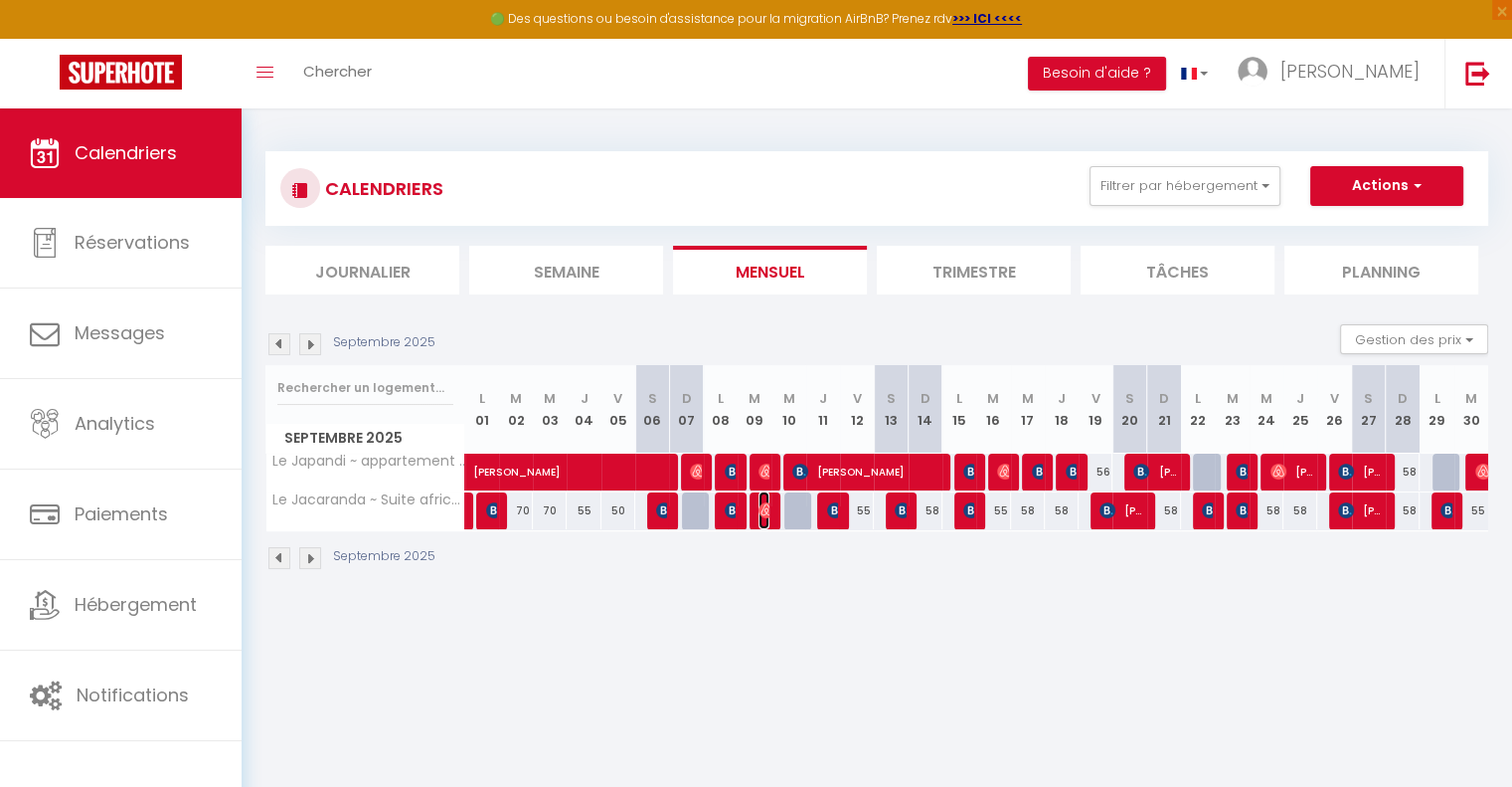
click at [760, 512] on img at bounding box center [767, 510] width 16 height 16
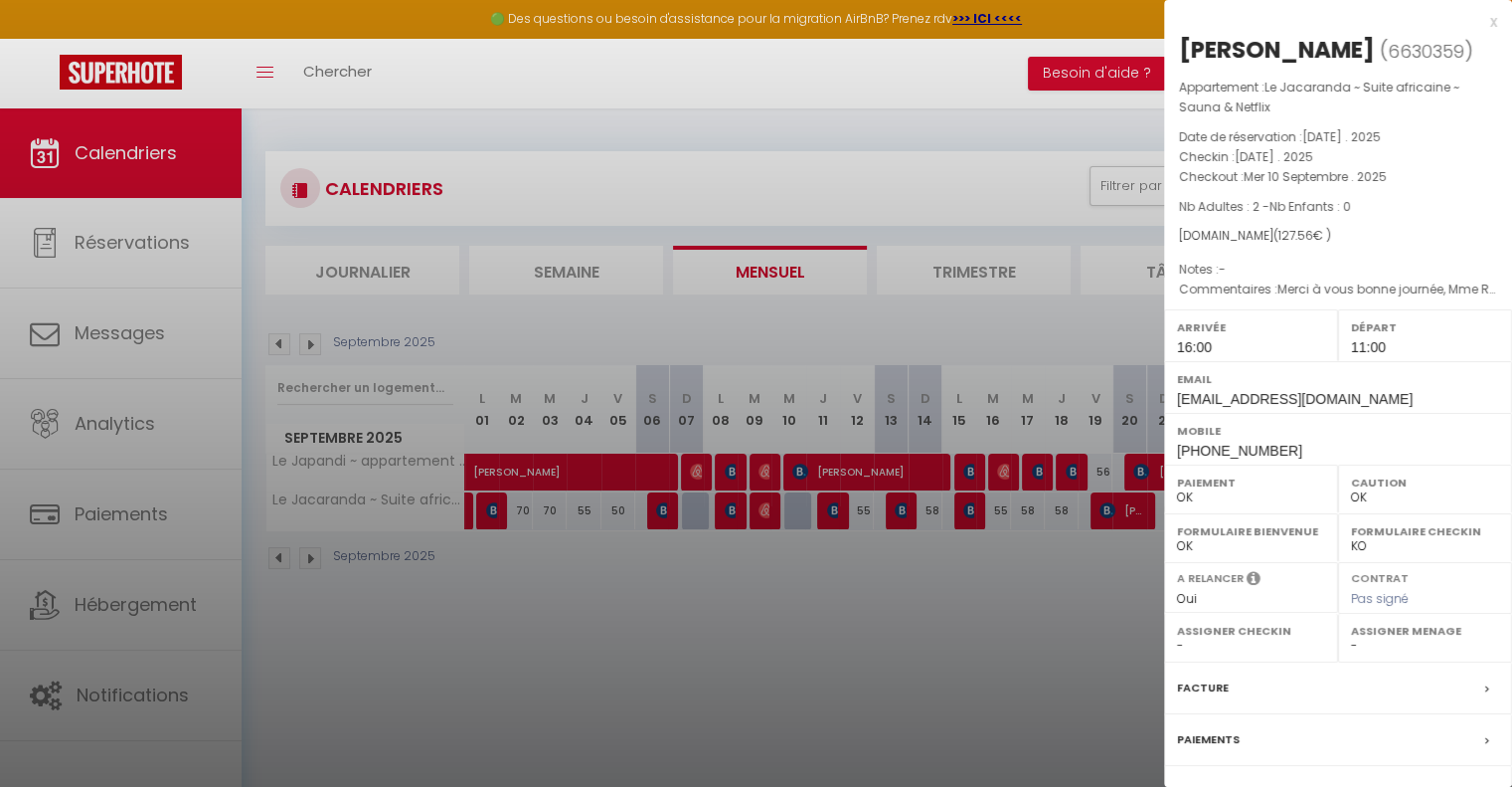
click at [1476, 24] on div "x" at bounding box center [1331, 22] width 333 height 24
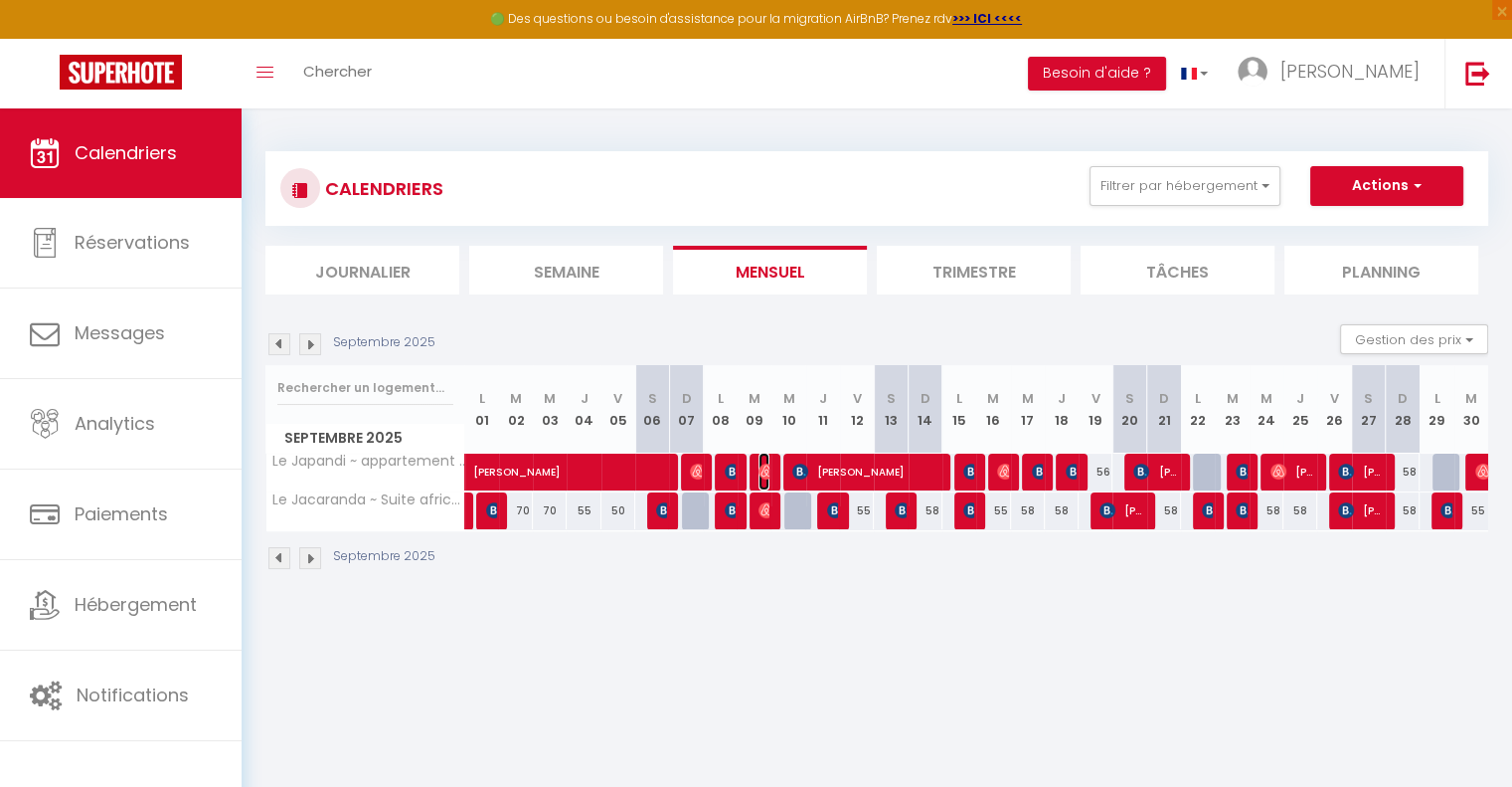
click at [768, 464] on img at bounding box center [767, 471] width 16 height 16
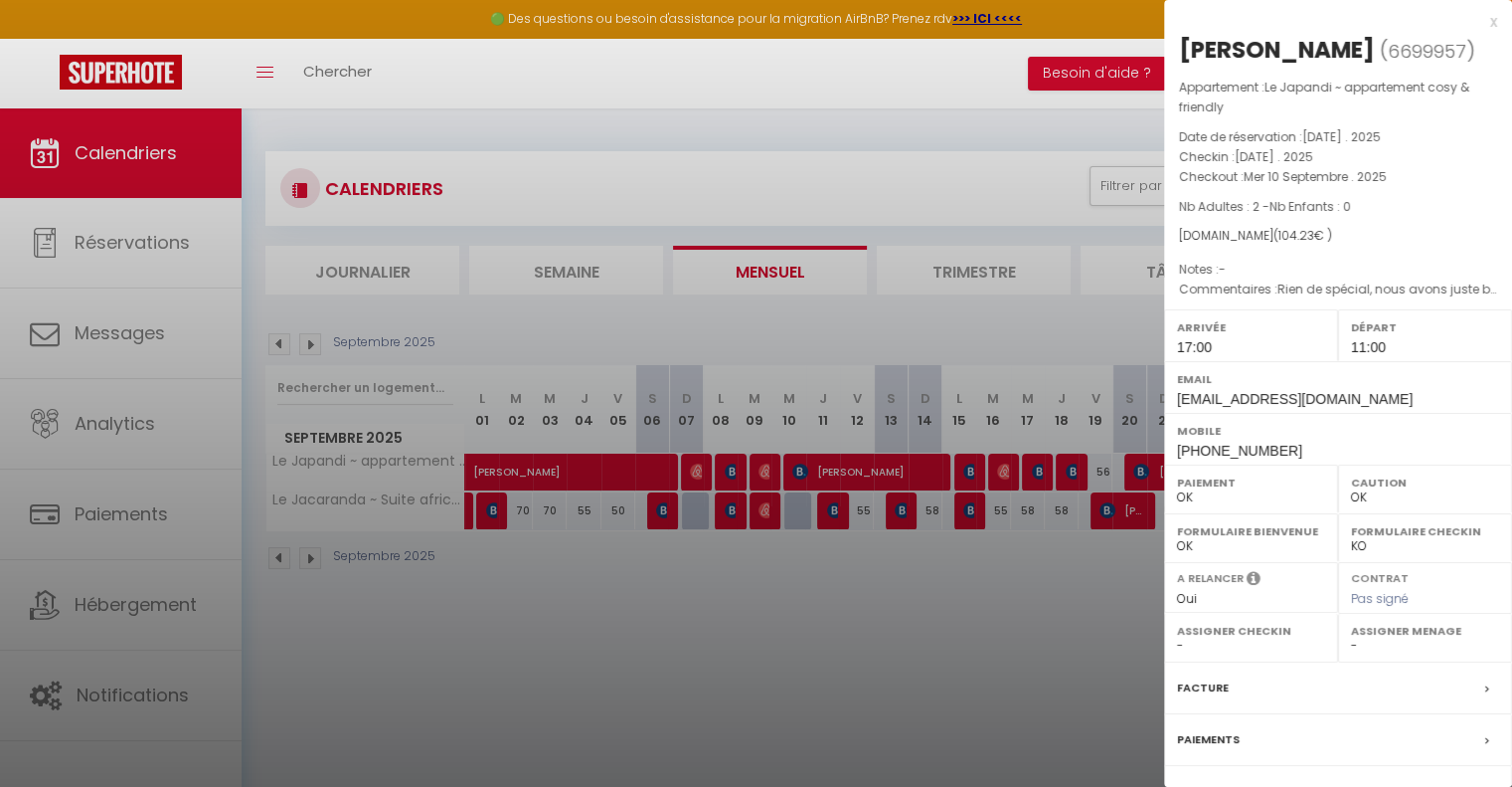
click at [930, 630] on div at bounding box center [756, 394] width 1512 height 787
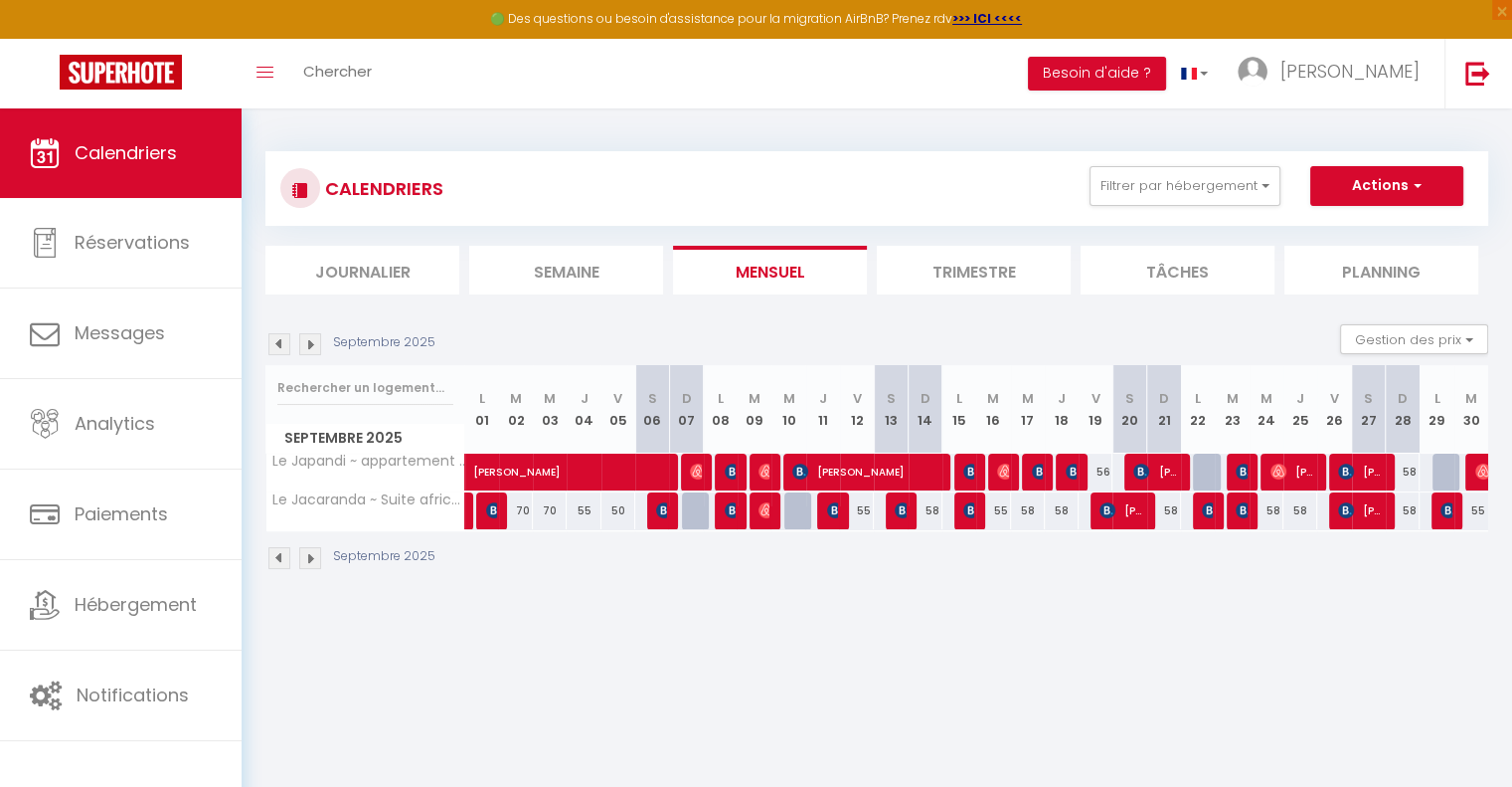
click at [771, 515] on div "57" at bounding box center [788, 510] width 35 height 37
type input "57"
type input "[DATE]"
type input "Jeu 11 Septembre 2025"
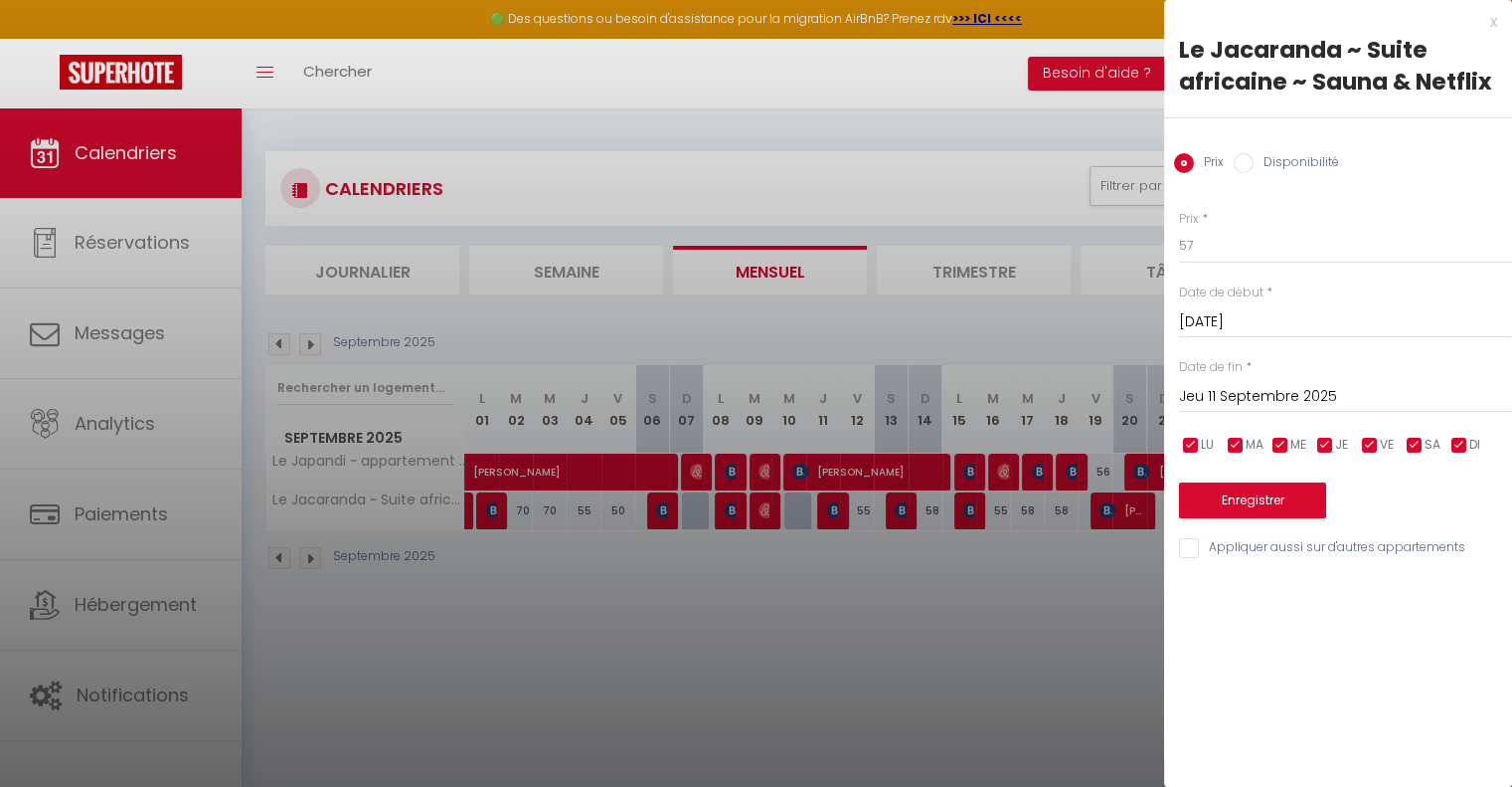
click at [1493, 19] on div "x" at bounding box center [1331, 22] width 333 height 24
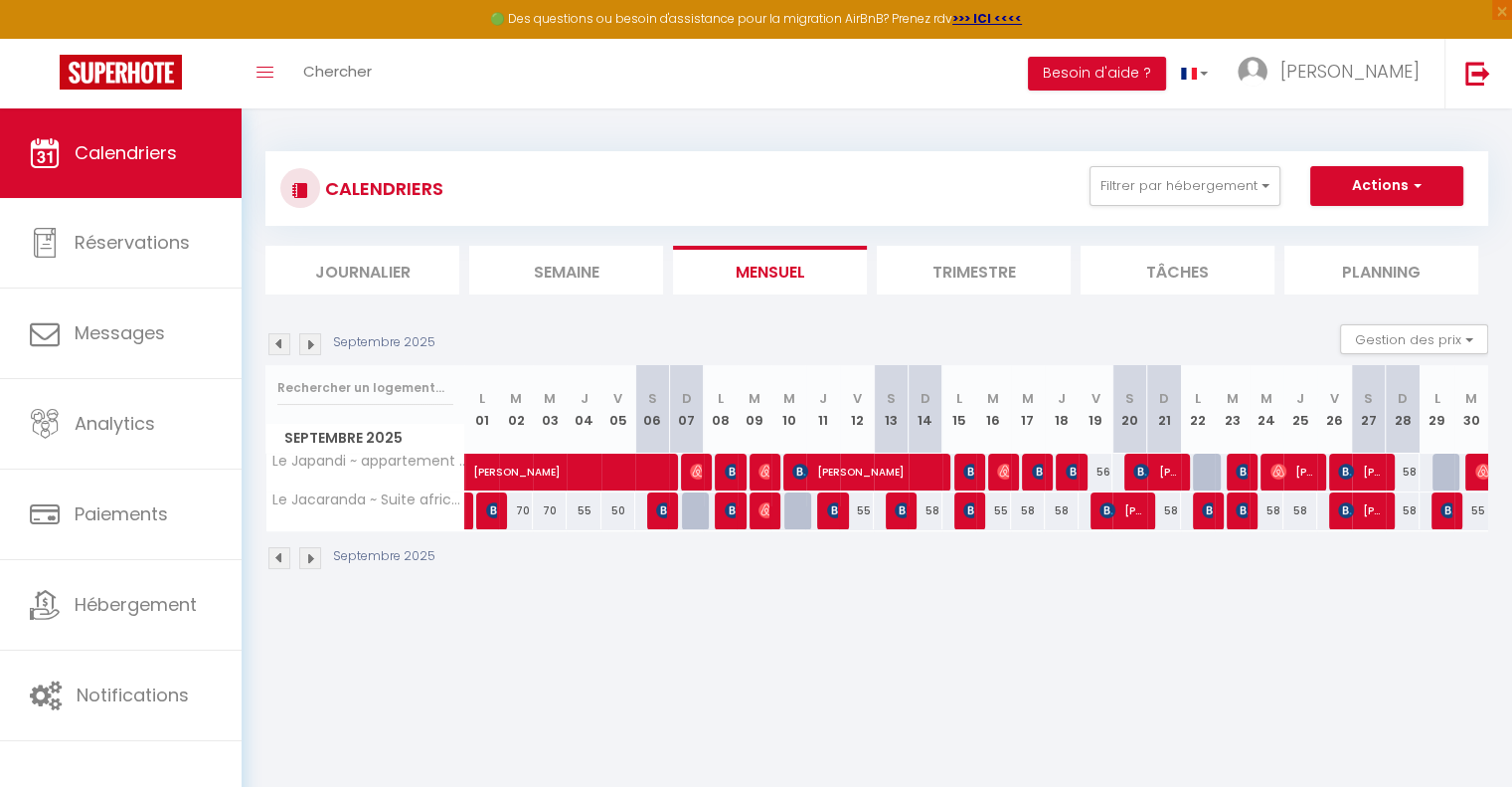
click at [772, 501] on div at bounding box center [764, 511] width 34 height 38
type input "57"
type input "[DATE]"
type input "Jeu 11 Septembre 2025"
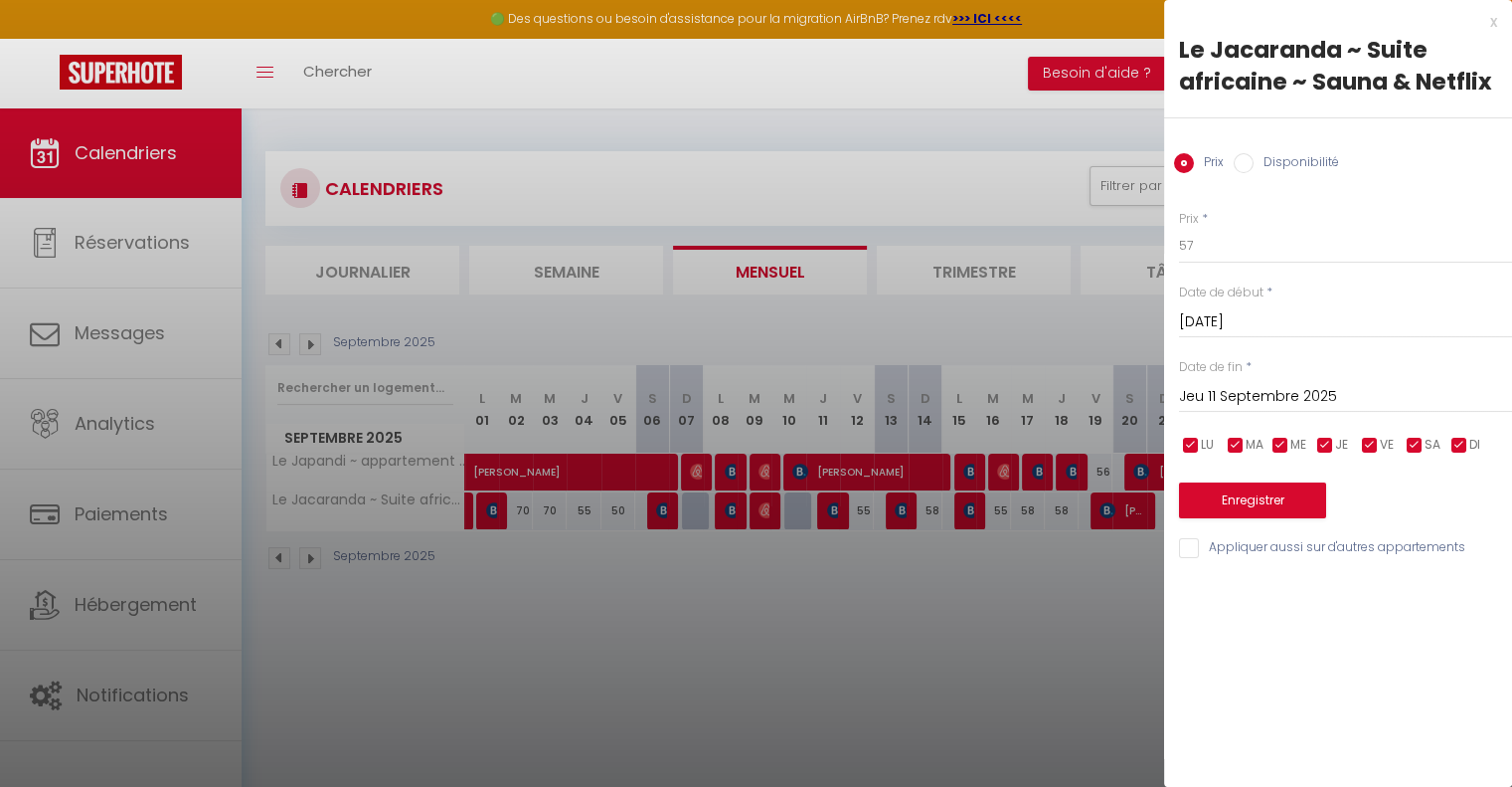
click at [1483, 31] on div "x" at bounding box center [1331, 22] width 333 height 24
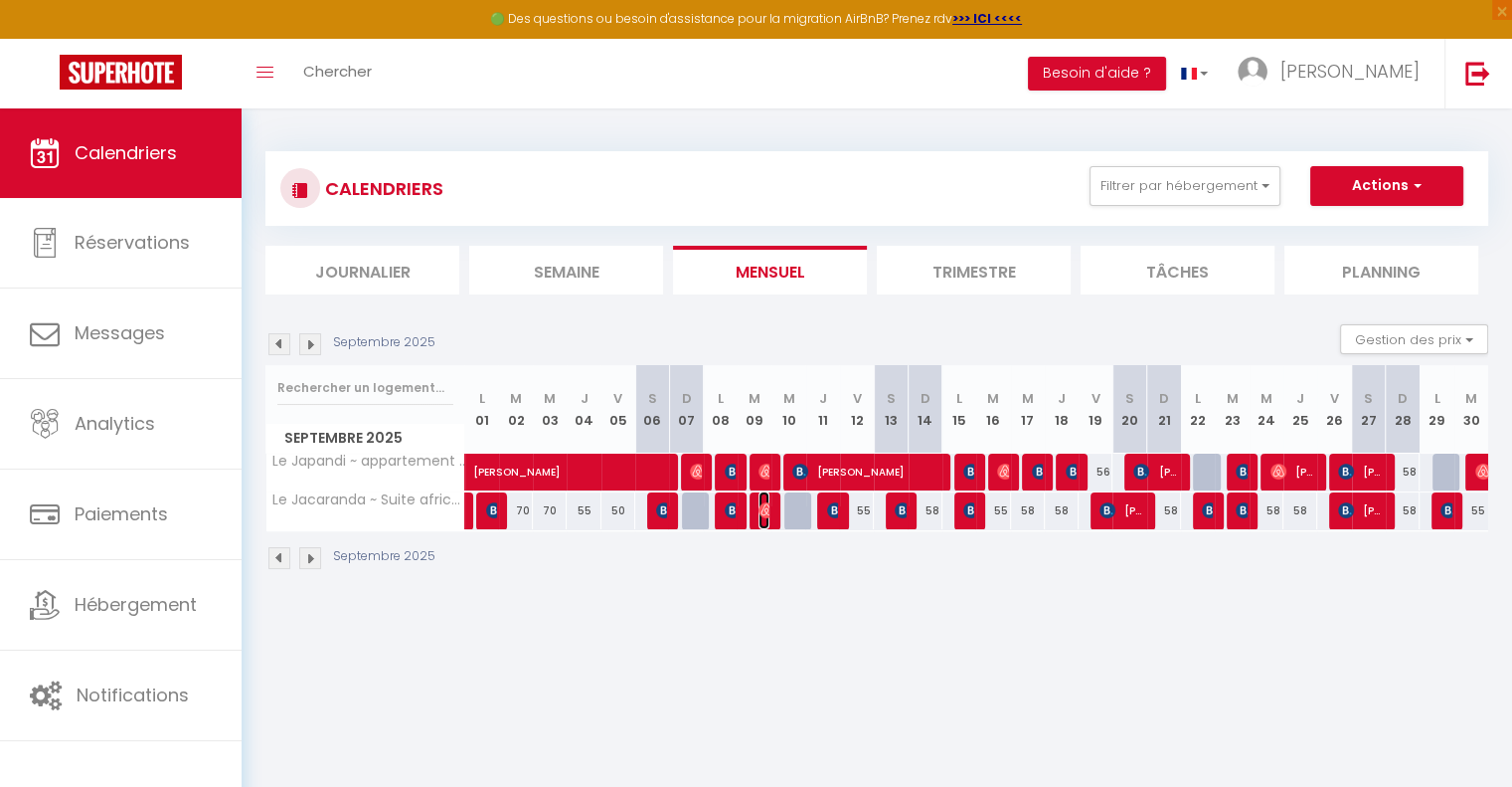
click at [759, 504] on img at bounding box center [767, 510] width 16 height 16
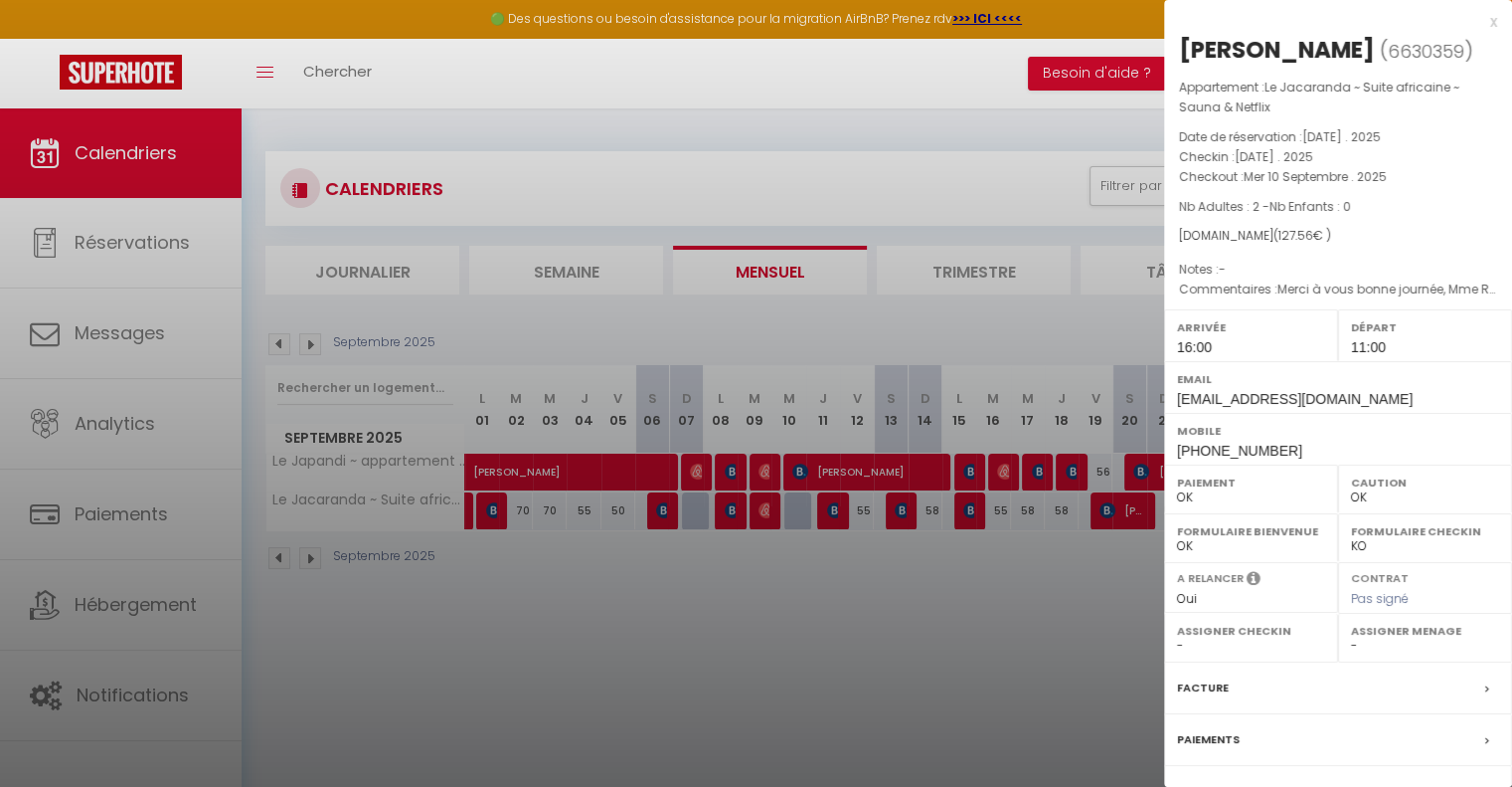
click at [930, 588] on div at bounding box center [756, 394] width 1512 height 787
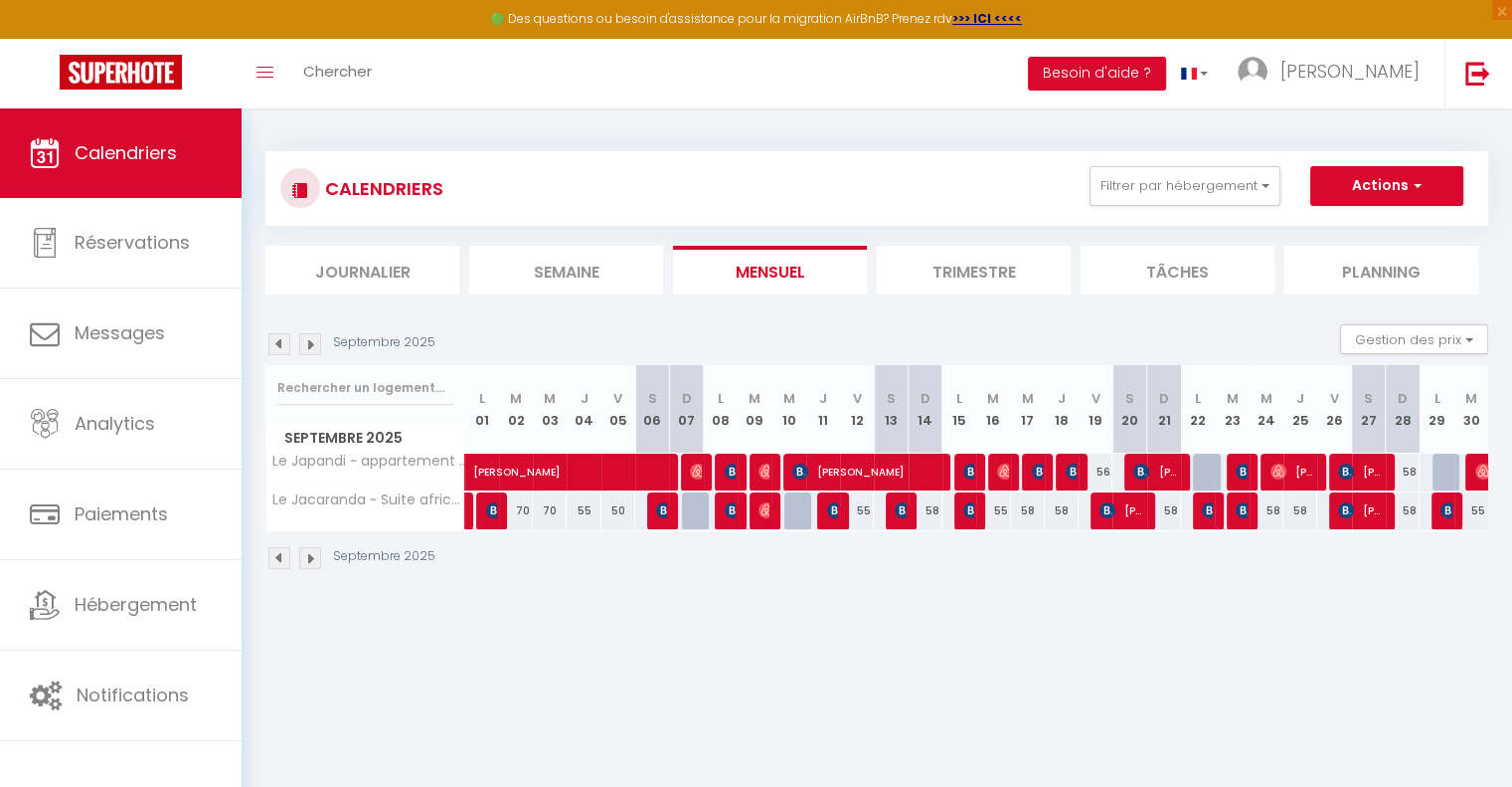
click at [311, 561] on img at bounding box center [310, 558] width 22 height 22
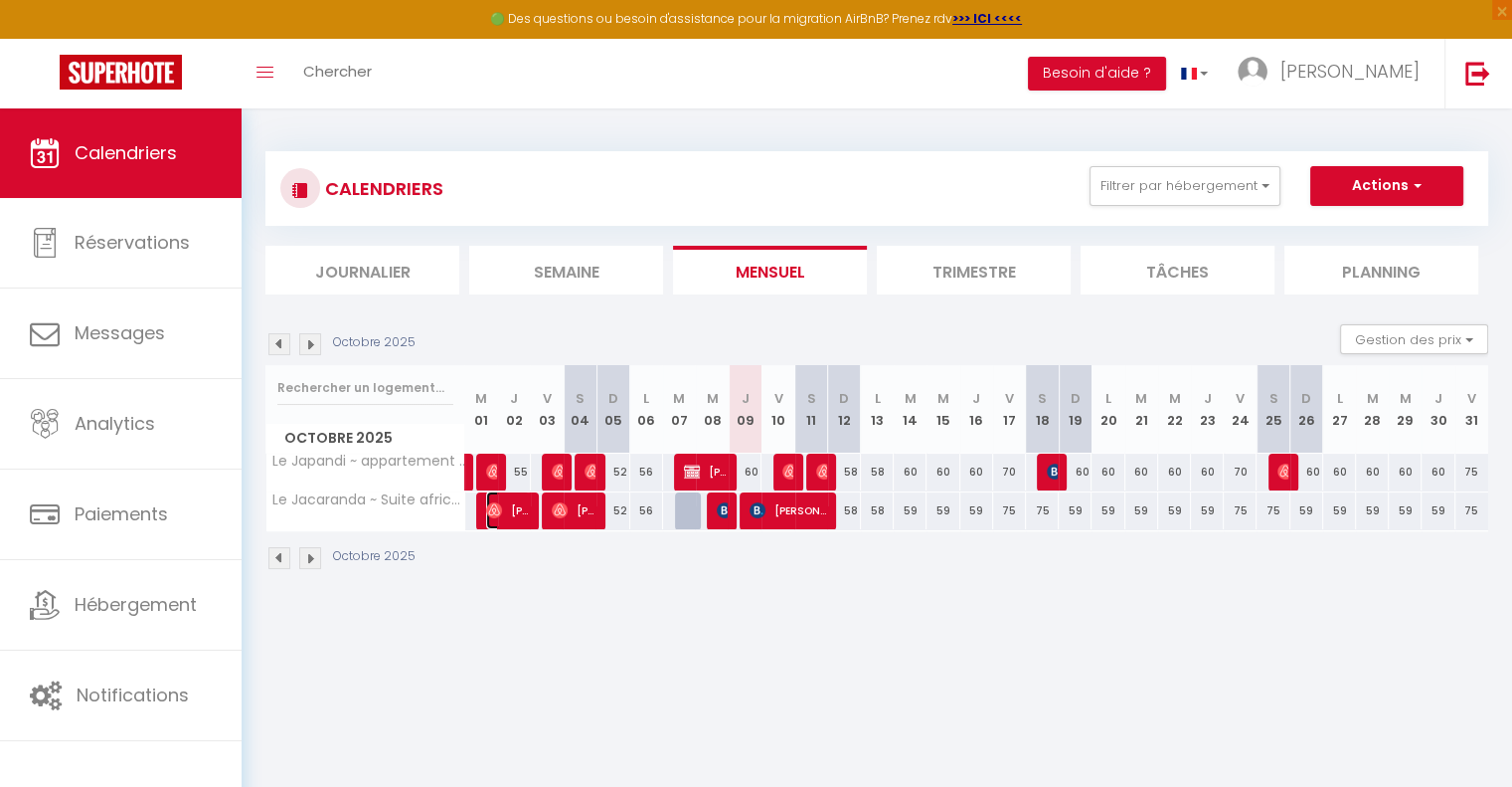
click at [495, 508] on img at bounding box center [494, 510] width 16 height 16
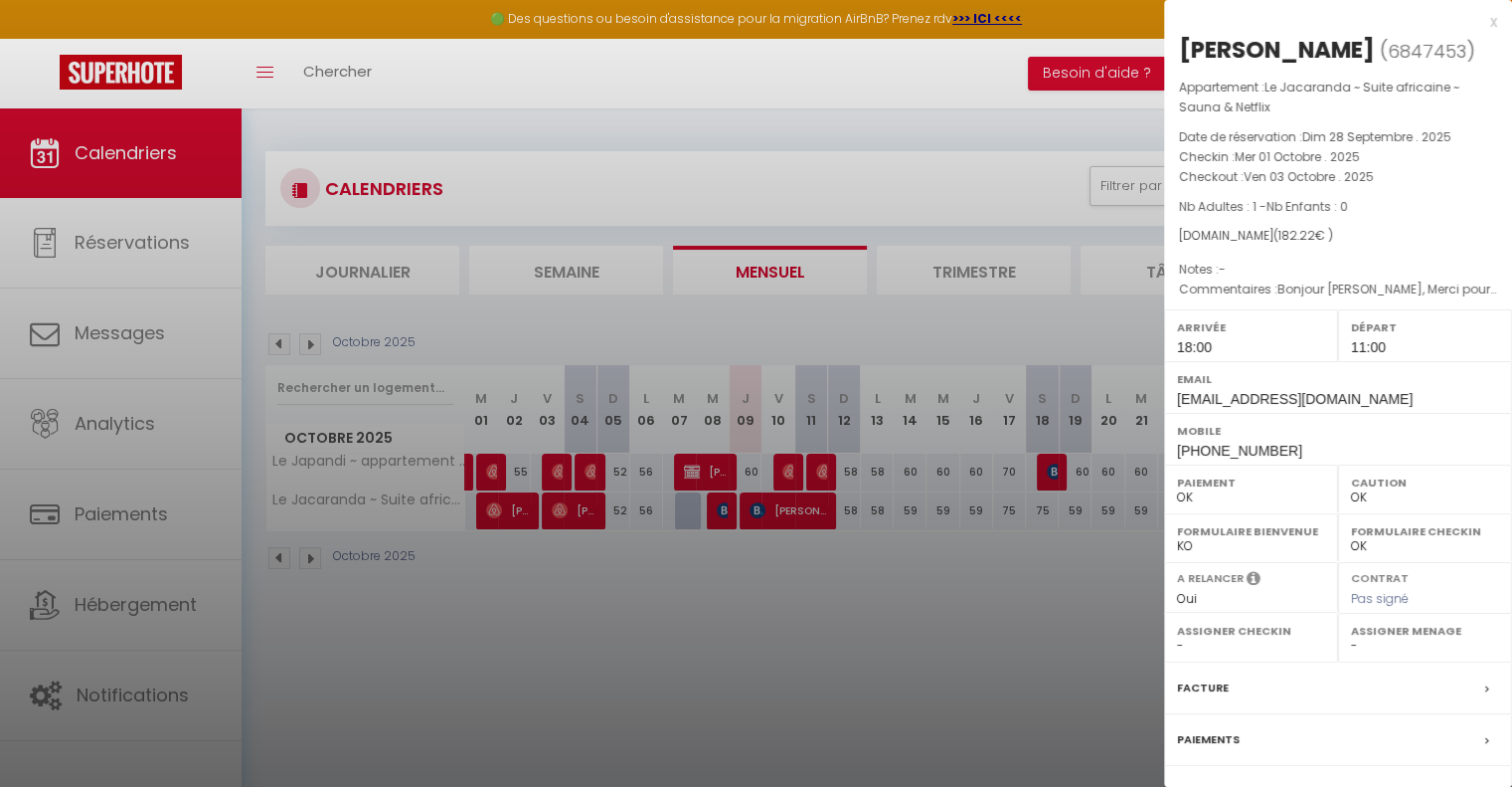
click at [566, 620] on div at bounding box center [756, 394] width 1512 height 787
